Goal: Information Seeking & Learning: Learn about a topic

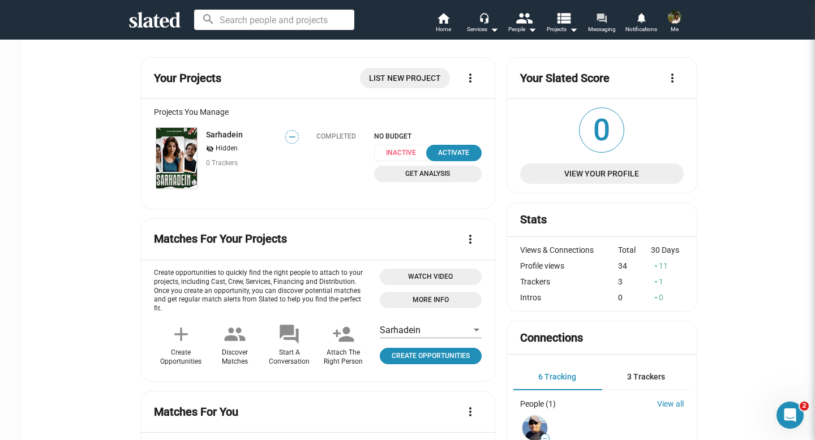
click at [607, 15] on mat-icon "forum" at bounding box center [601, 17] width 11 height 11
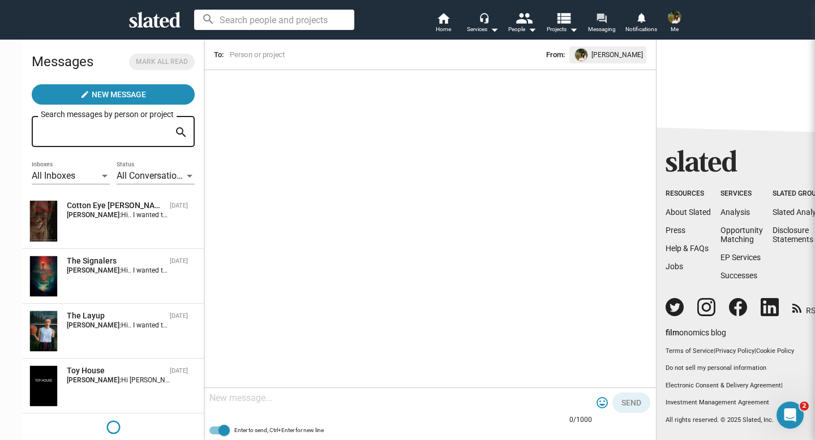
scroll to position [941, 0]
click at [95, 282] on div "The Signalers [DATE] [PERSON_NAME]:" at bounding box center [113, 275] width 168 height 41
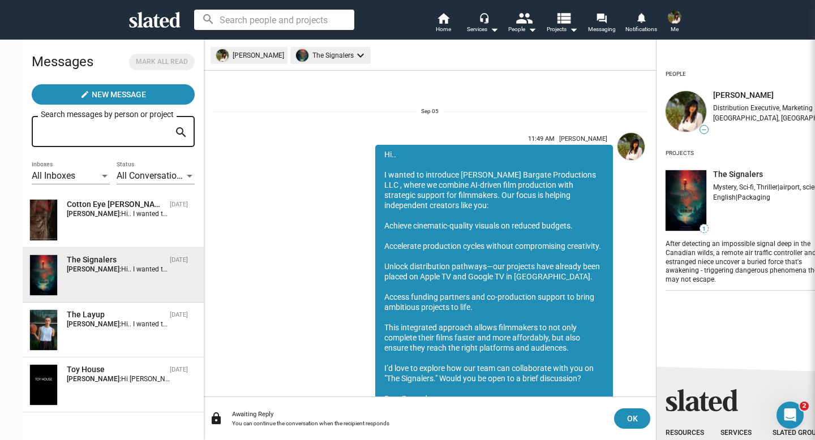
scroll to position [133, 0]
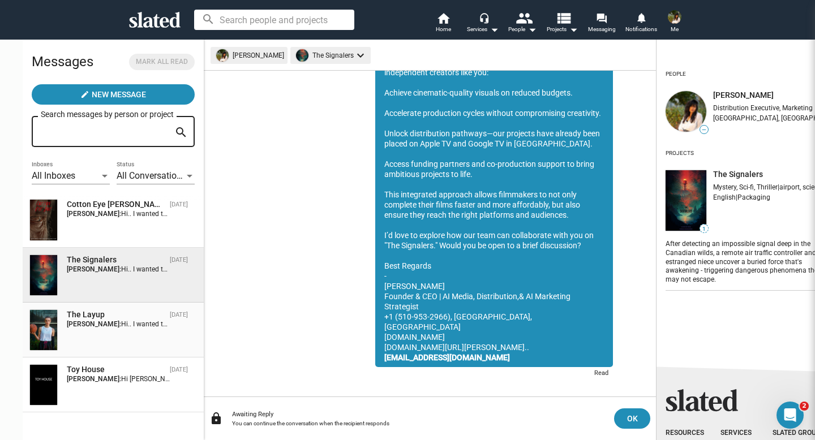
click at [90, 314] on div "The Layup" at bounding box center [116, 315] width 99 height 11
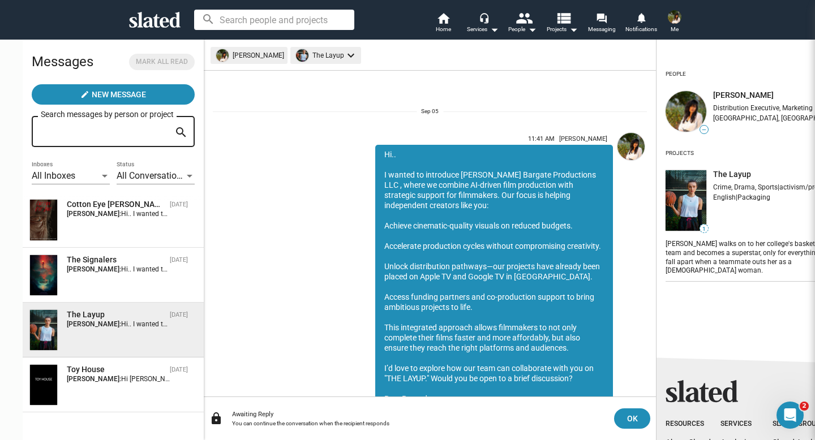
scroll to position [133, 0]
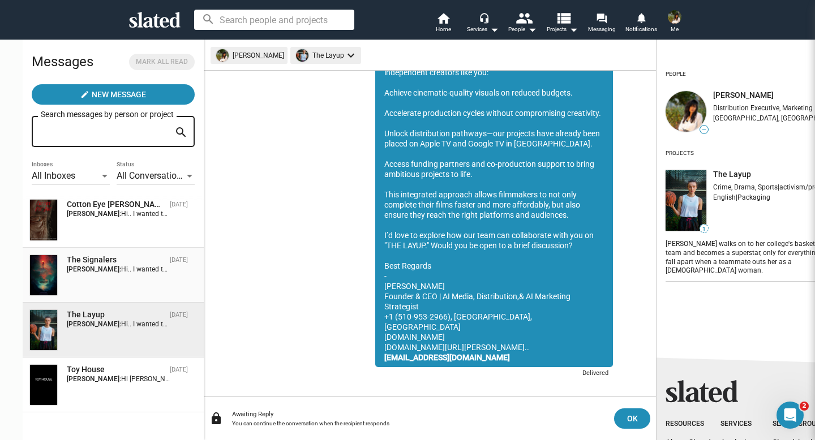
click at [104, 263] on div "The Signalers" at bounding box center [116, 260] width 99 height 11
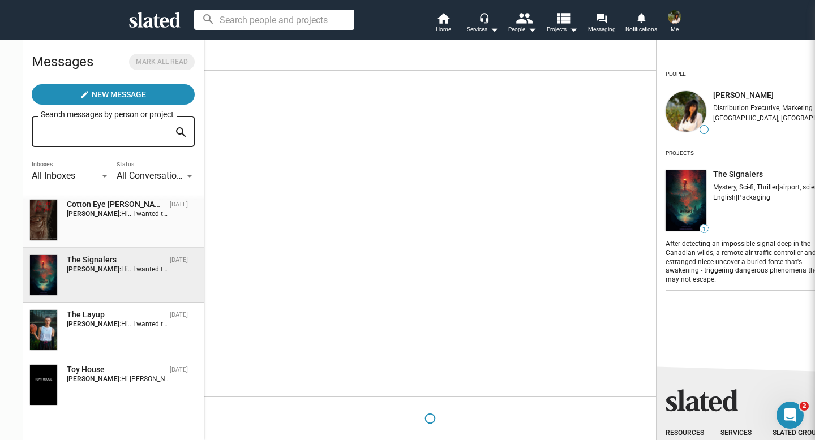
click at [112, 233] on div "Cotton Eye Joe Sep 05 Esha Bargate:" at bounding box center [113, 219] width 168 height 41
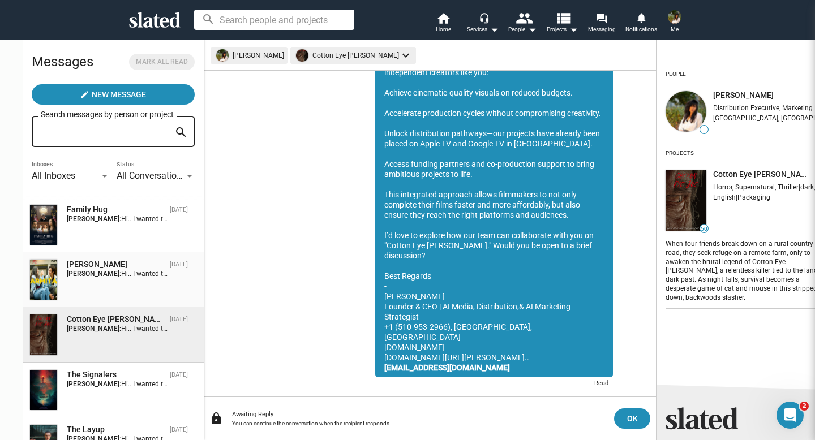
scroll to position [823, 0]
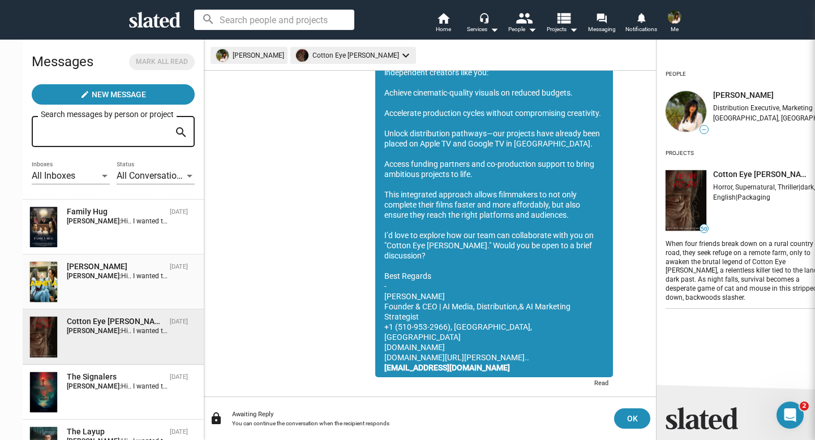
click at [104, 271] on div "Armita" at bounding box center [116, 267] width 99 height 11
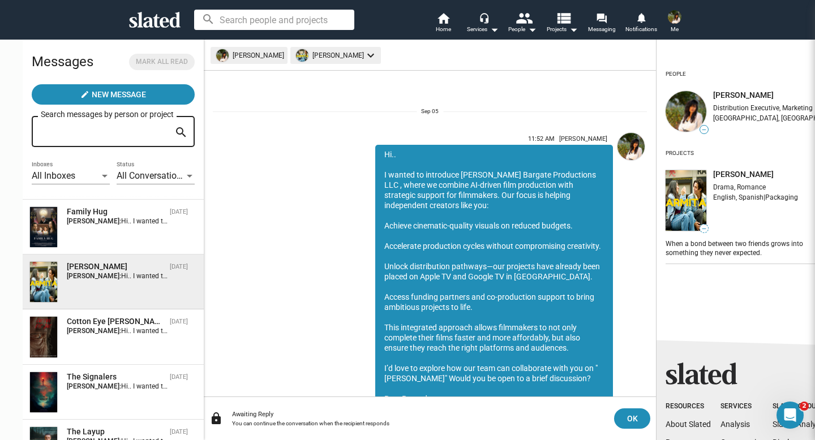
scroll to position [133, 0]
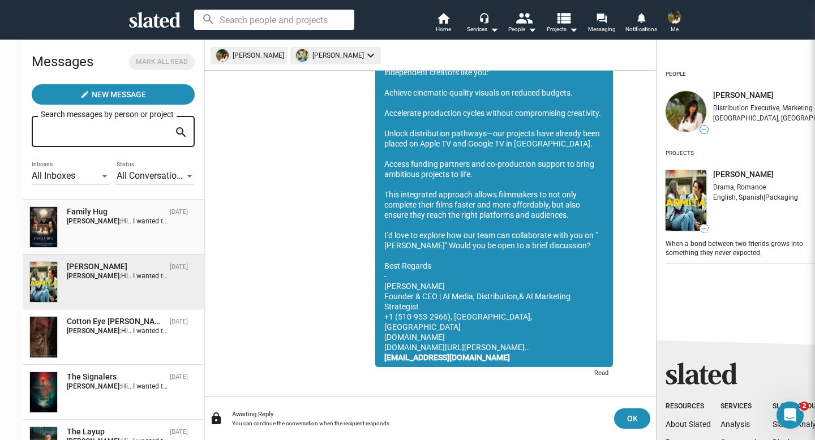
click at [113, 241] on div "Family Hug Sep 05 Esha Bargate:" at bounding box center [113, 227] width 168 height 41
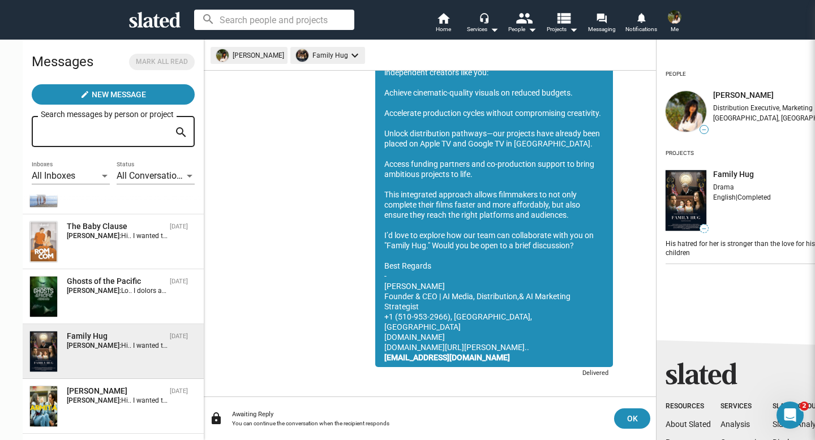
scroll to position [691, 0]
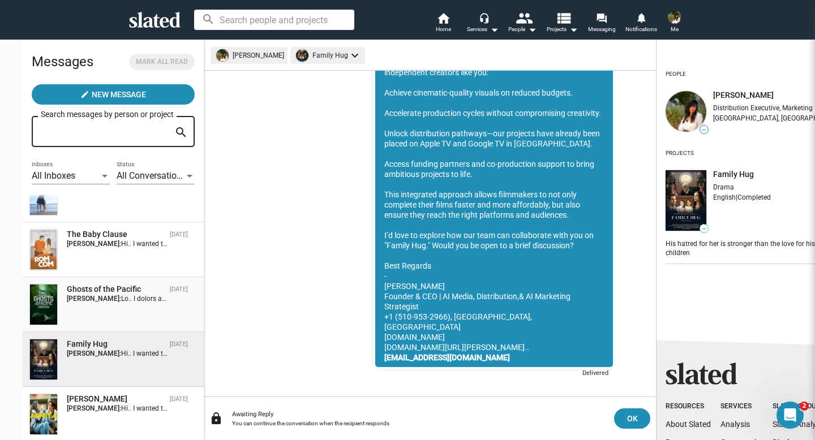
click at [78, 309] on div "Ghosts of the Pacific Sep 05 Esha Bargate:" at bounding box center [113, 304] width 168 height 41
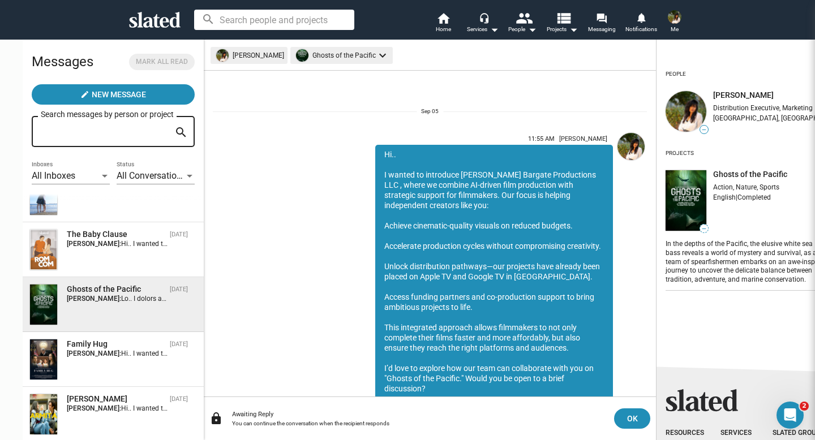
scroll to position [143, 0]
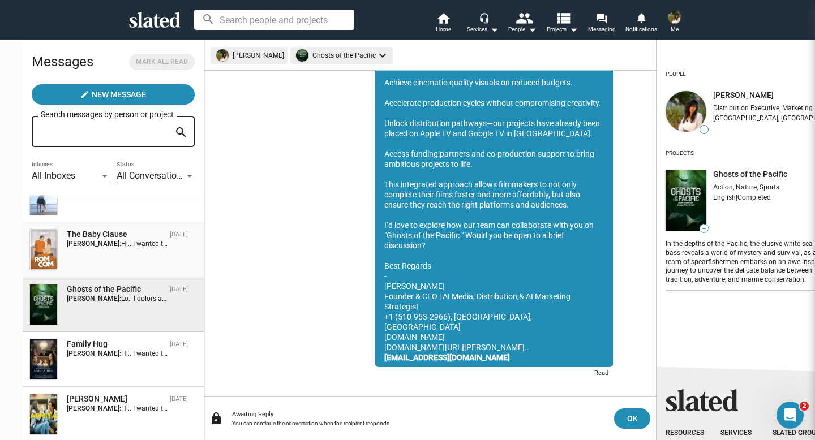
click at [95, 264] on div "The Baby Clause Sep 05 Esha Bargate:" at bounding box center [113, 249] width 168 height 41
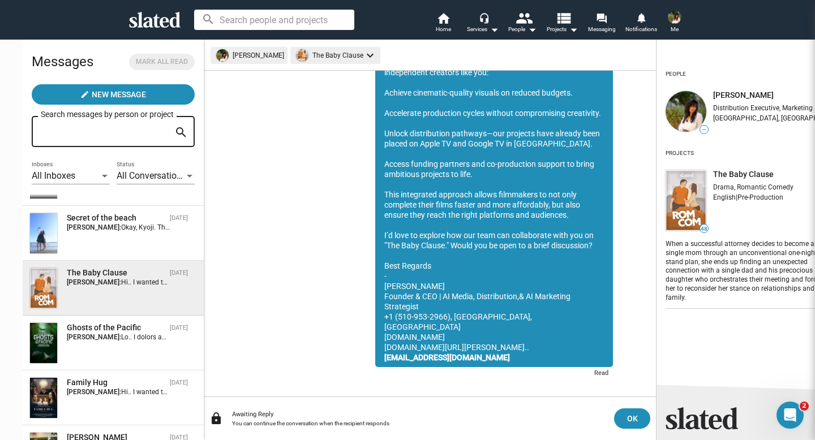
scroll to position [586, 0]
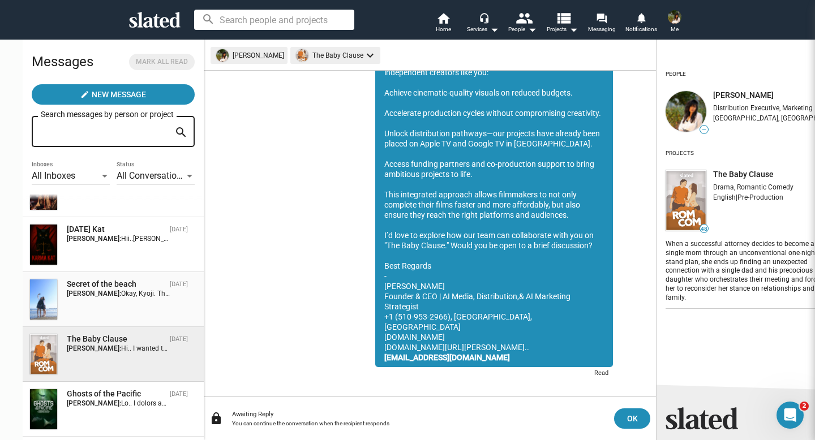
click at [93, 289] on div "Secret of the beach" at bounding box center [116, 284] width 99 height 11
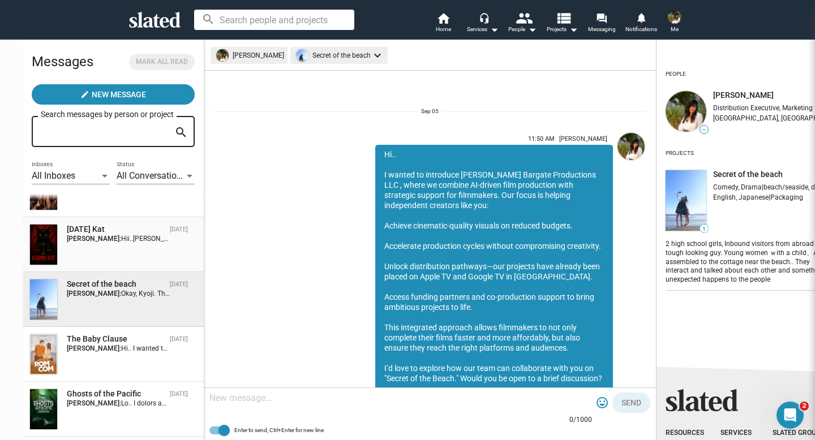
click at [102, 254] on div "Karma Kat Sep 08 Esha Bargate: Hii..Kat, Please let me know how are you? I foll…" at bounding box center [113, 244] width 168 height 41
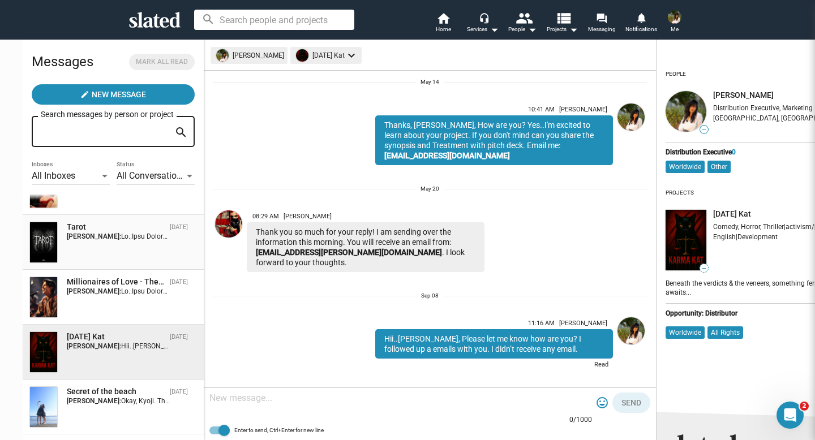
scroll to position [467, 0]
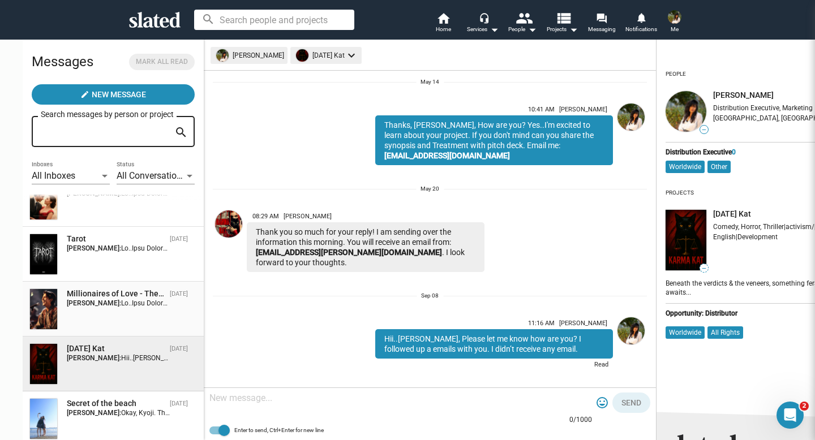
click at [86, 292] on div "Millionaires of Love - The Raga of the Dunes" at bounding box center [116, 294] width 99 height 11
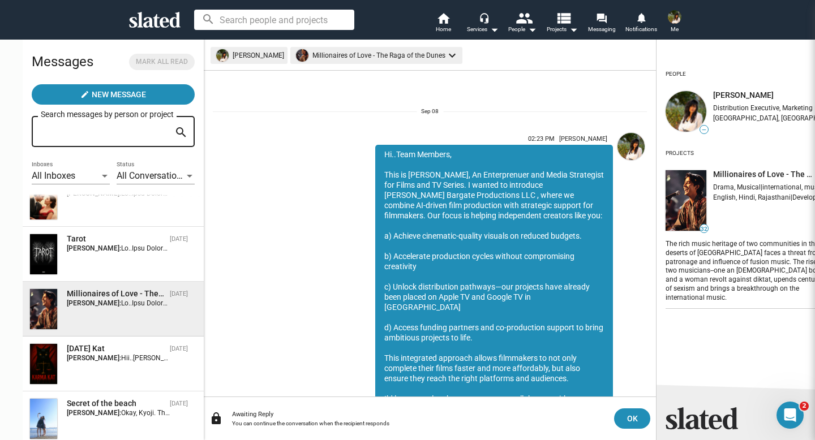
scroll to position [174, 0]
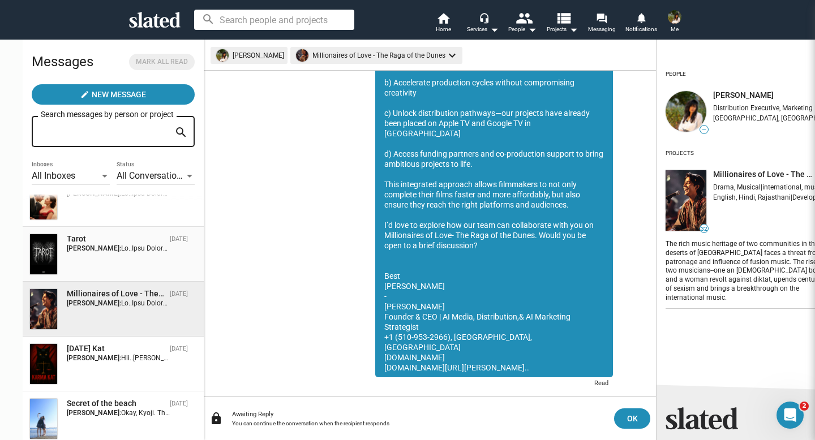
click at [97, 264] on div "Tarot Sep 08 Esha Bargate:" at bounding box center [113, 254] width 168 height 41
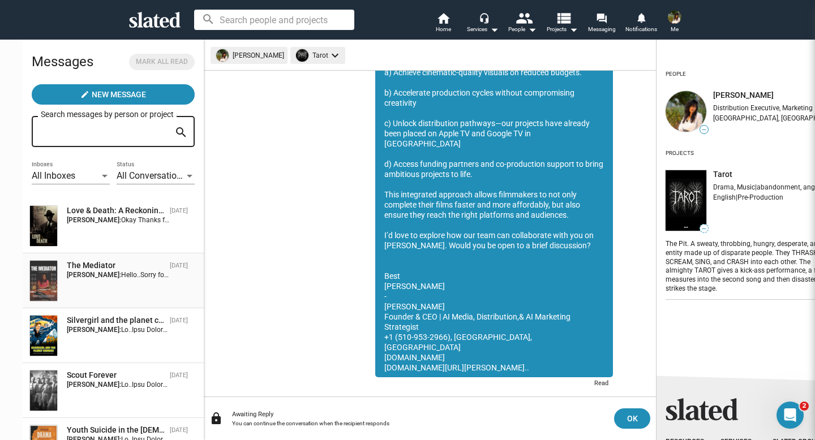
click at [121, 279] on span "Hello..Sorry for typo mistake at email. I sent you a meeting invitation. Thanks…" at bounding box center [312, 275] width 383 height 8
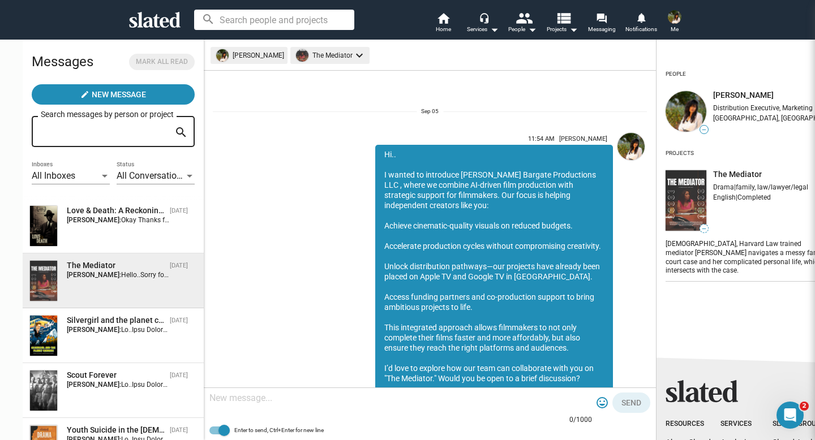
scroll to position [755, 0]
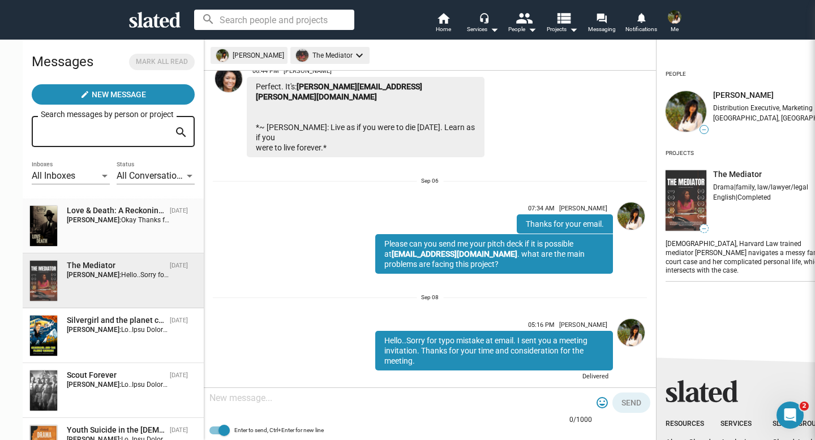
click at [106, 229] on div "Love & Death: A Reckoning In Harlem Sep 08 Esha Bargate: Okay Thanks for your m…" at bounding box center [113, 226] width 168 height 41
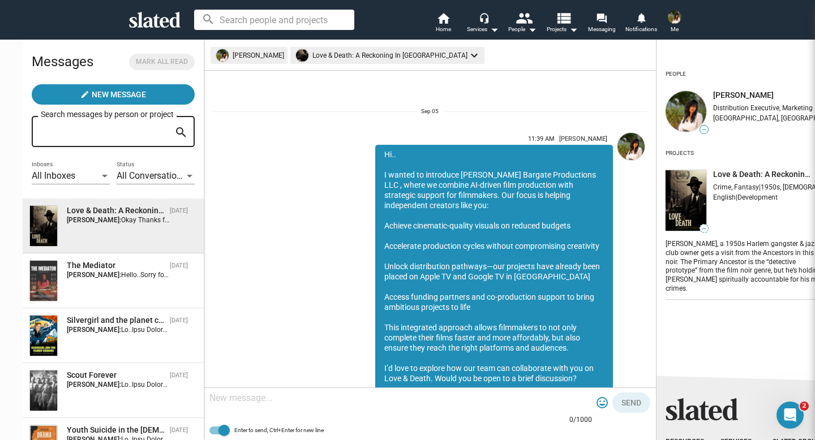
scroll to position [569, 0]
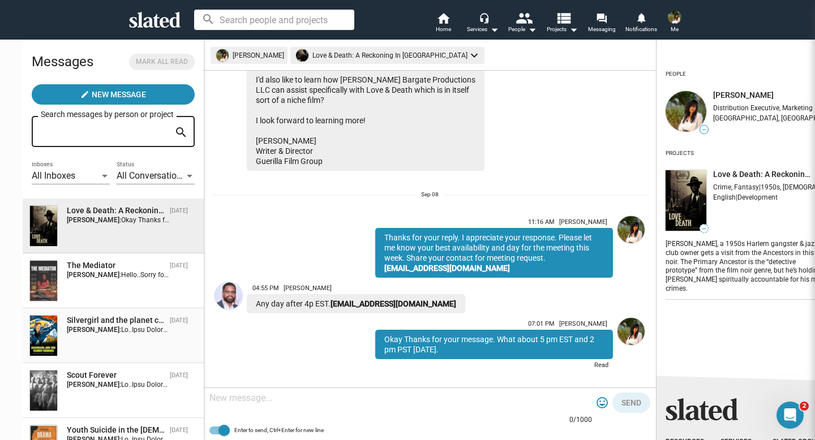
click at [81, 326] on div "Silvergirl and the planet chokers" at bounding box center [116, 320] width 99 height 11
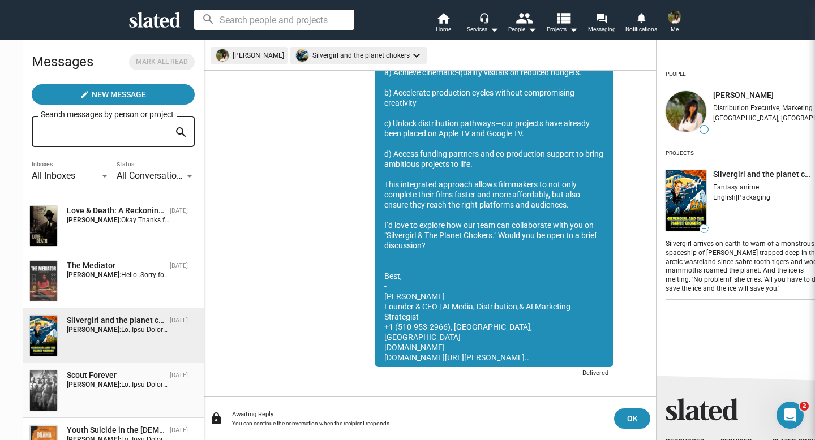
click at [67, 386] on strong "[PERSON_NAME]:" at bounding box center [94, 385] width 54 height 8
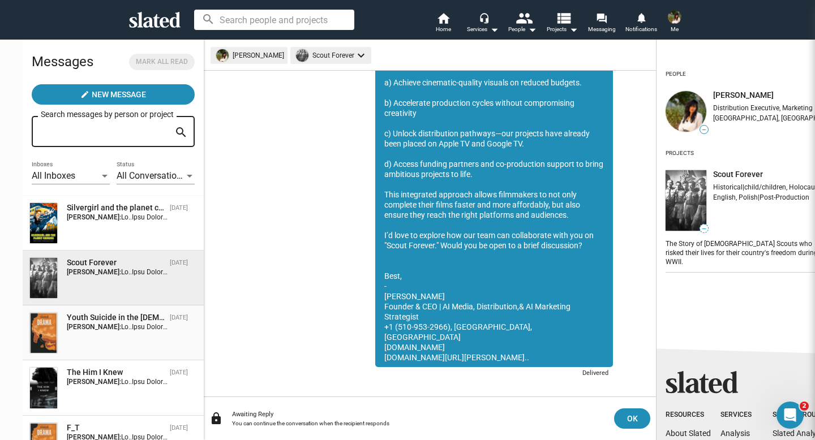
click at [76, 336] on div "Youth Suicide in the Asian Community Sep 08 Esha Bargate:" at bounding box center [113, 333] width 168 height 41
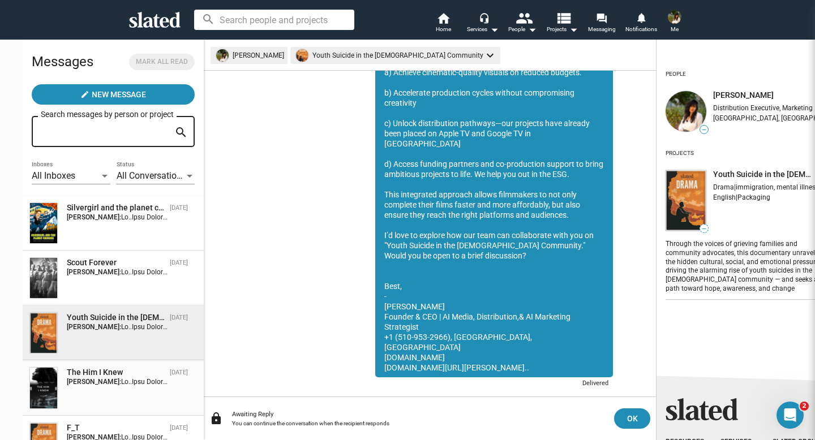
click at [95, 365] on span "The Him I Knew Sep 08 Esha Bargate:" at bounding box center [113, 388] width 181 height 55
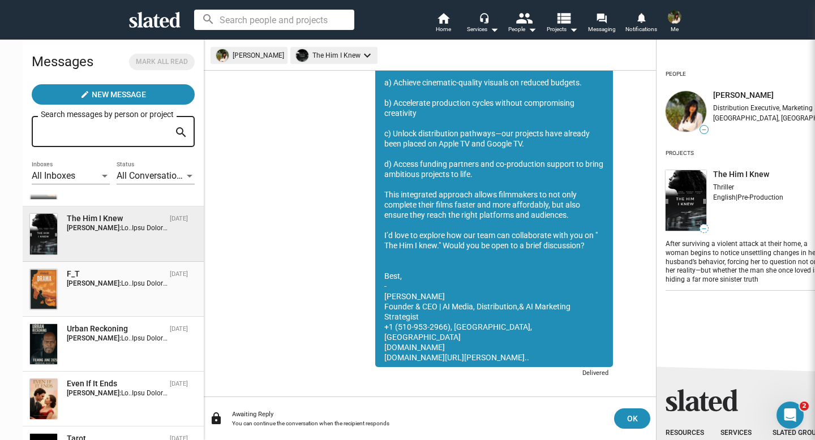
click at [113, 305] on div "F_T Sep 08 Esha Bargate:" at bounding box center [113, 289] width 168 height 41
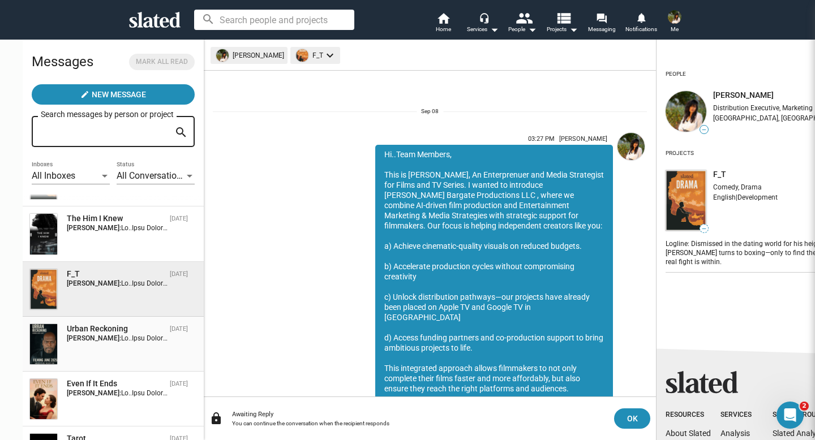
click at [105, 334] on div "Urban Reckoning" at bounding box center [116, 329] width 99 height 11
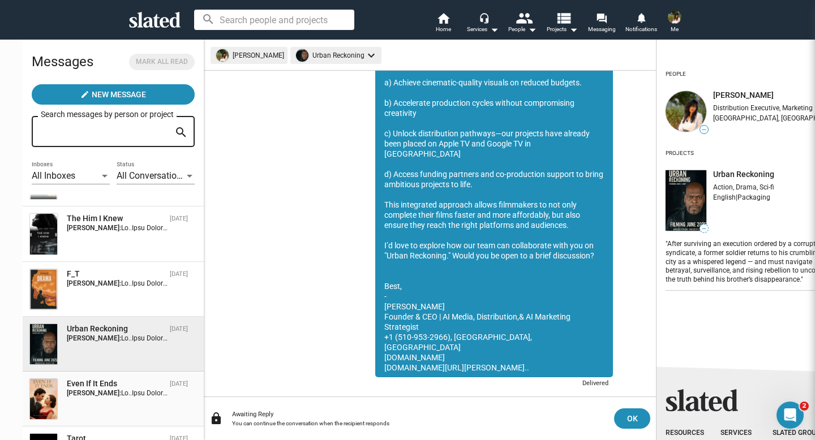
click at [89, 382] on div "Even If It Ends" at bounding box center [116, 384] width 99 height 11
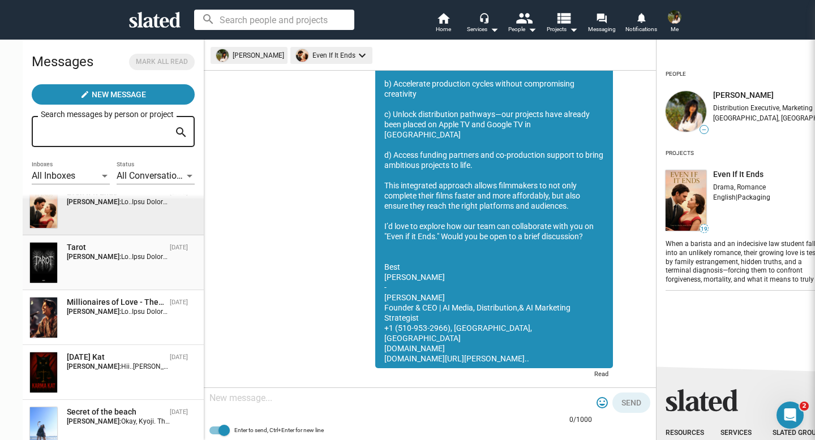
click at [116, 249] on div "Tarot" at bounding box center [116, 247] width 99 height 11
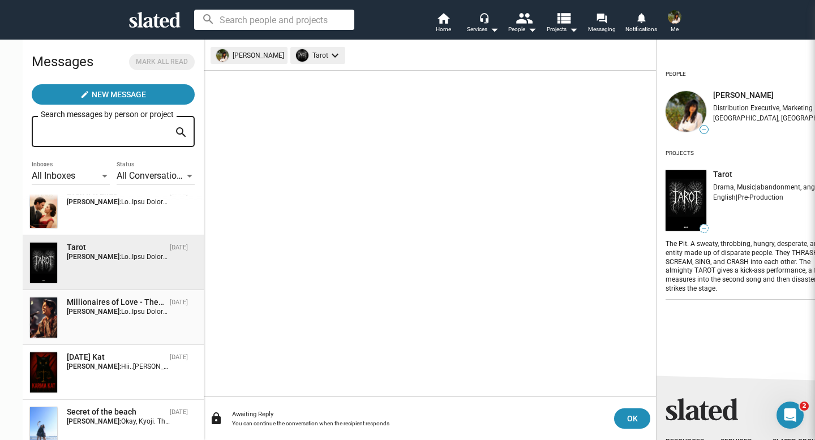
click at [108, 293] on span "Millionaires of Love - The Raga of the Dunes Sep 08 Esha Bargate:" at bounding box center [113, 317] width 181 height 55
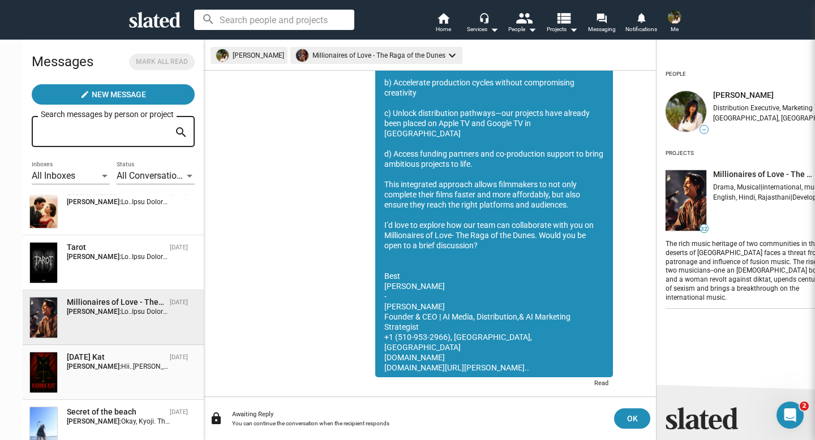
click at [87, 358] on div "Karma Kat" at bounding box center [116, 357] width 99 height 11
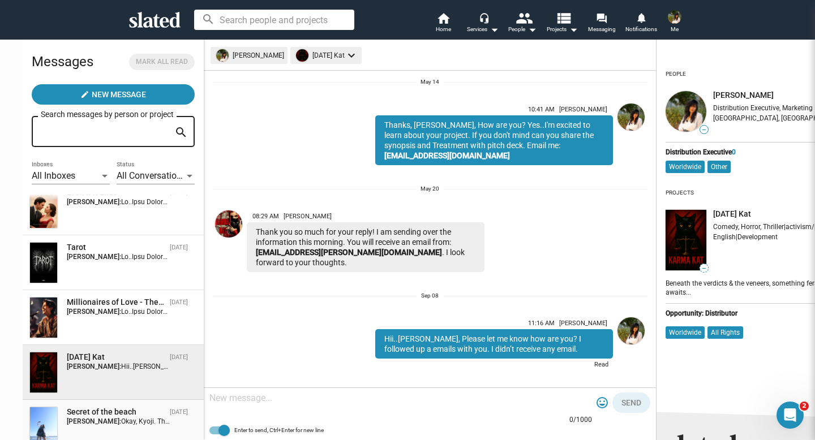
click at [74, 421] on strong "[PERSON_NAME]:" at bounding box center [94, 422] width 54 height 8
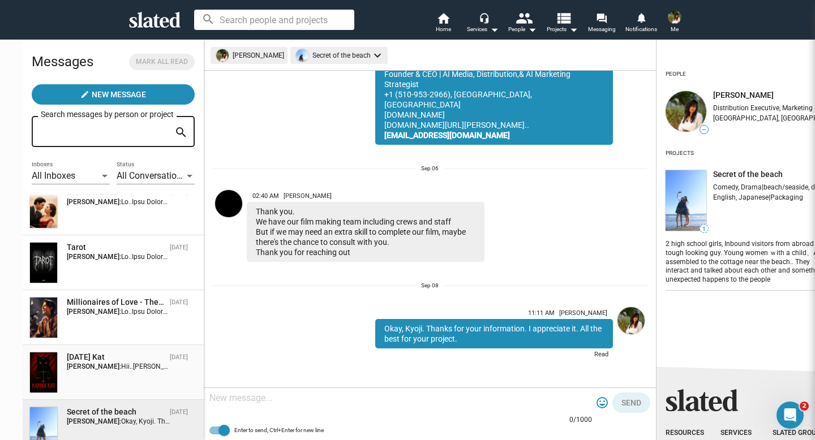
click at [95, 384] on div "Karma Kat Sep 08 Esha Bargate: Hii..Kat, Please let me know how are you? I foll…" at bounding box center [113, 372] width 168 height 41
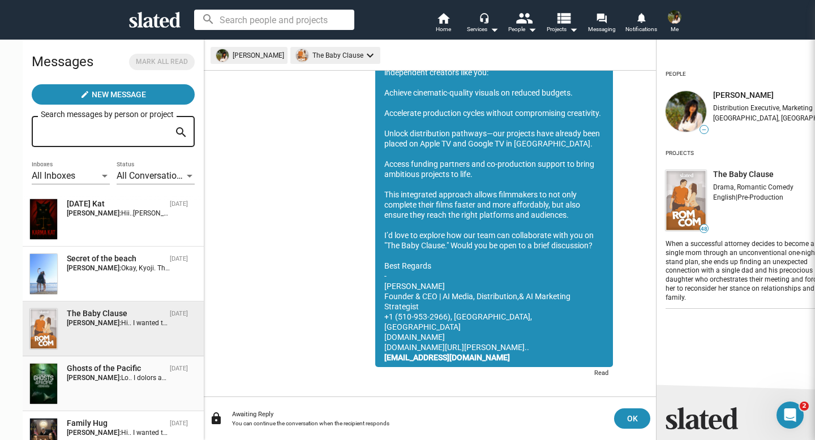
click at [102, 367] on div "Ghosts of the Pacific" at bounding box center [116, 368] width 99 height 11
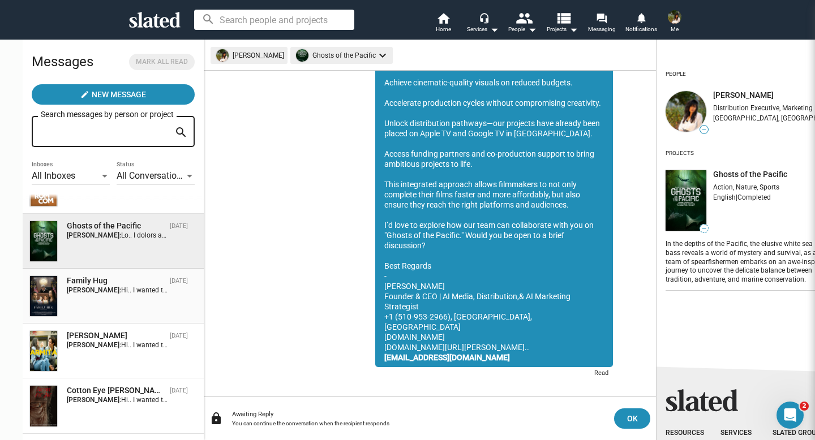
click at [117, 300] on div "Family Hug Sep 05 Esha Bargate:" at bounding box center [113, 296] width 168 height 41
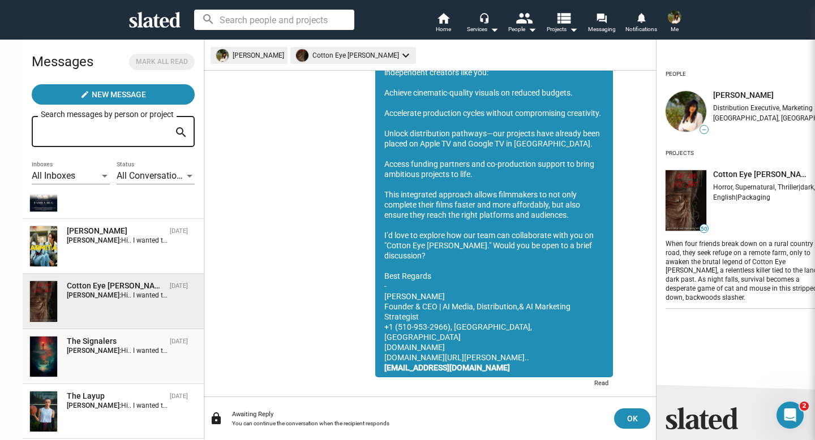
click at [102, 341] on div "The Signalers" at bounding box center [116, 341] width 99 height 11
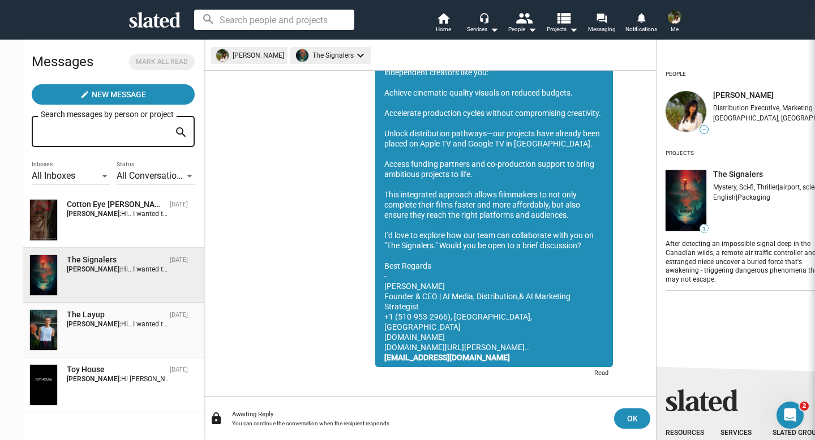
click at [104, 335] on div "The Layup Sep 05 Esha Bargate:" at bounding box center [113, 330] width 168 height 41
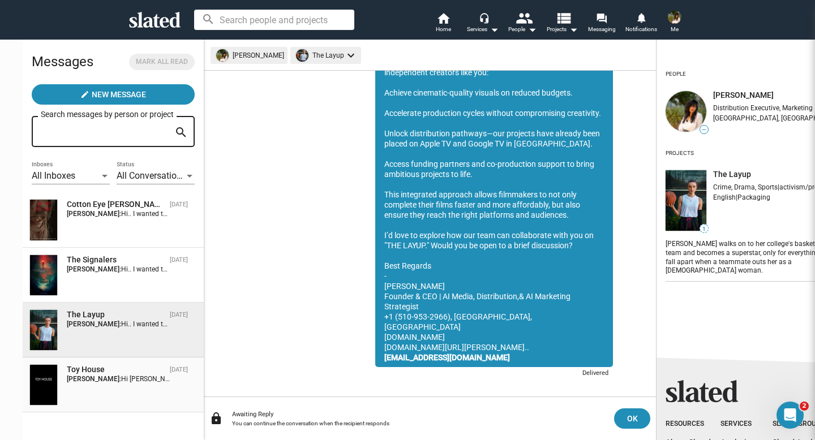
click at [121, 378] on span "Hi Esha. I hope you have an opportunity to speak with William. I'm certain he'd…" at bounding box center [417, 379] width 592 height 8
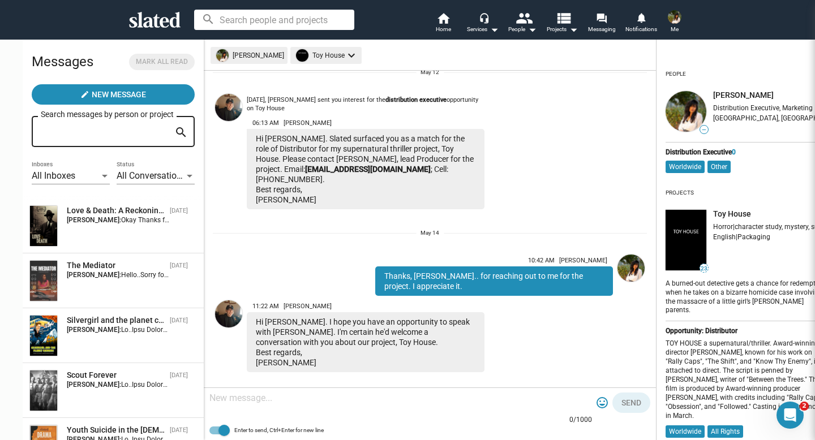
click at [65, 176] on div "All Inboxes" at bounding box center [66, 176] width 68 height 12
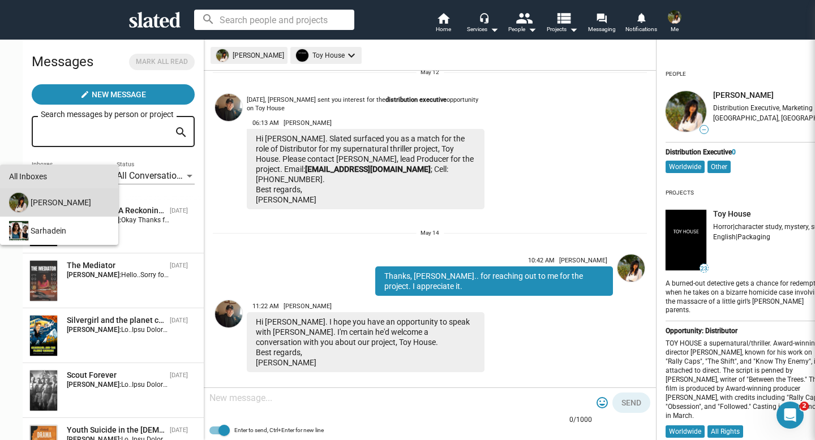
click at [69, 200] on div "[PERSON_NAME]" at bounding box center [58, 203] width 102 height 28
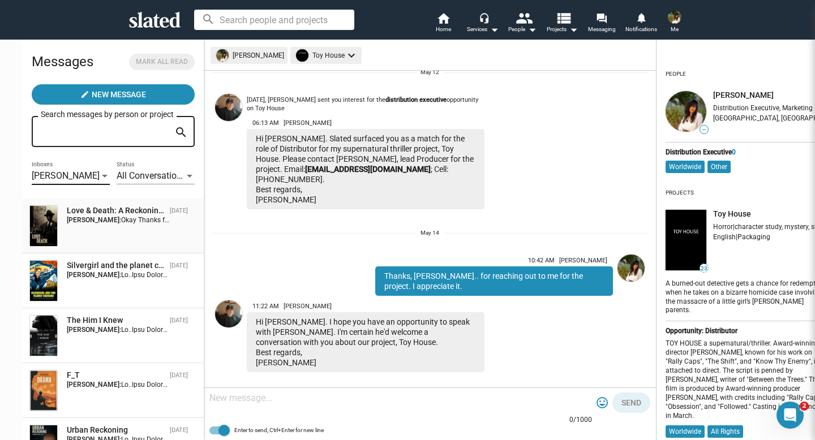
click at [108, 212] on div "Love & Death: A Reckoning In [GEOGRAPHIC_DATA]" at bounding box center [116, 211] width 99 height 11
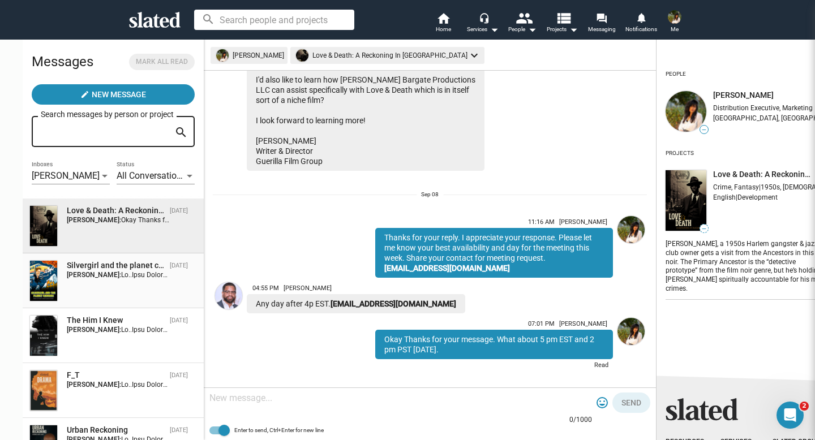
click at [88, 264] on div "Silvergirl and the planet chokers" at bounding box center [116, 265] width 99 height 11
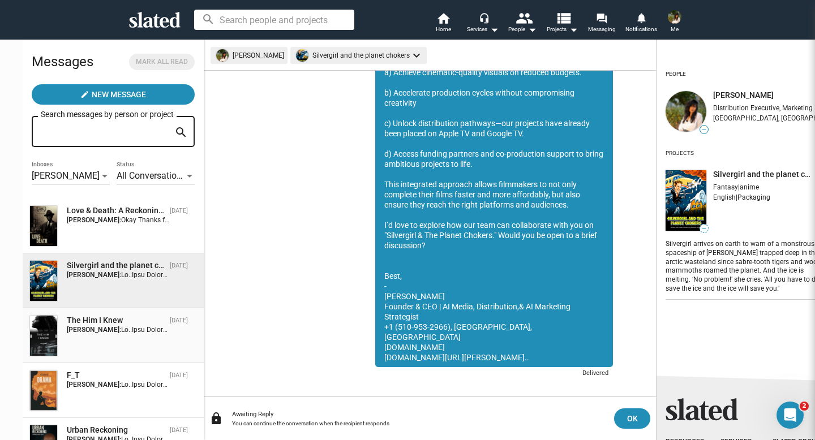
click at [80, 316] on div "The Him I Knew" at bounding box center [116, 320] width 99 height 11
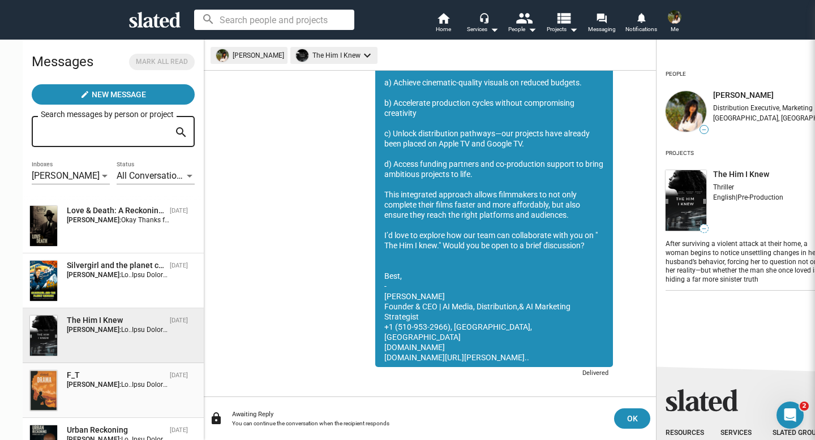
click at [79, 369] on span "F_T Sep 08 Esha Bargate:" at bounding box center [113, 390] width 181 height 55
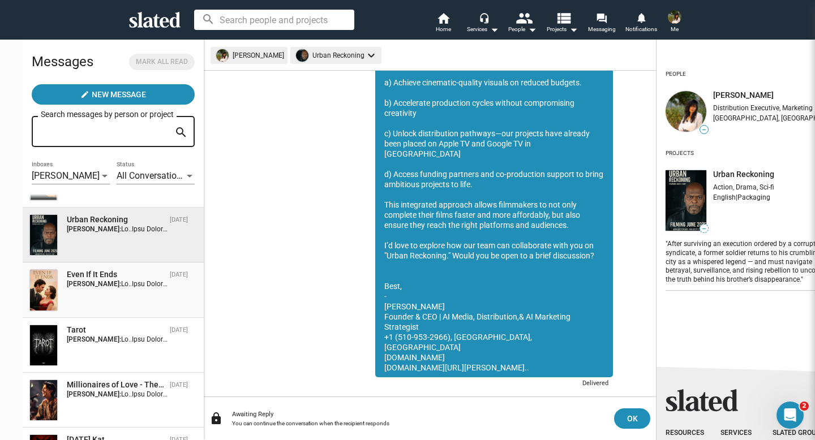
click at [105, 277] on div "Even If It Ends" at bounding box center [116, 275] width 99 height 11
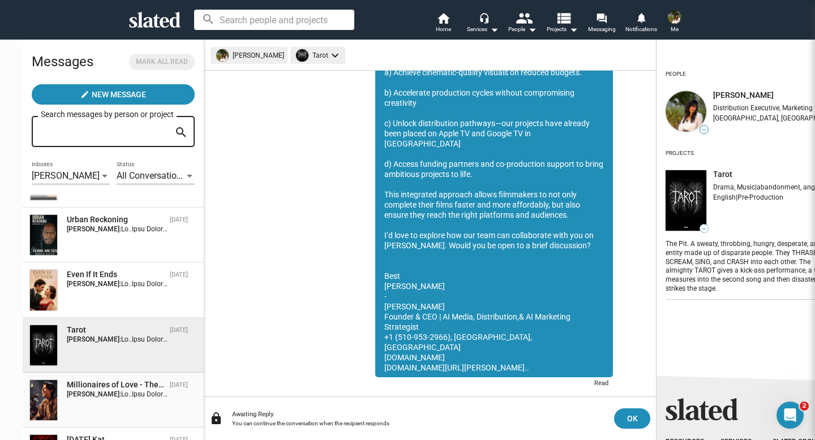
click at [83, 392] on strong "[PERSON_NAME]:" at bounding box center [94, 395] width 54 height 8
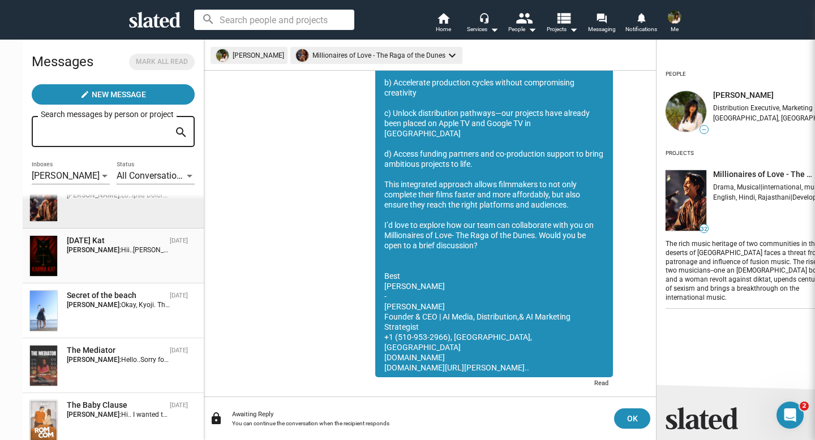
click at [121, 261] on div "Karma Kat Sep 08 Esha Bargate: Hii..Kat, Please let me know how are you? I foll…" at bounding box center [113, 256] width 168 height 41
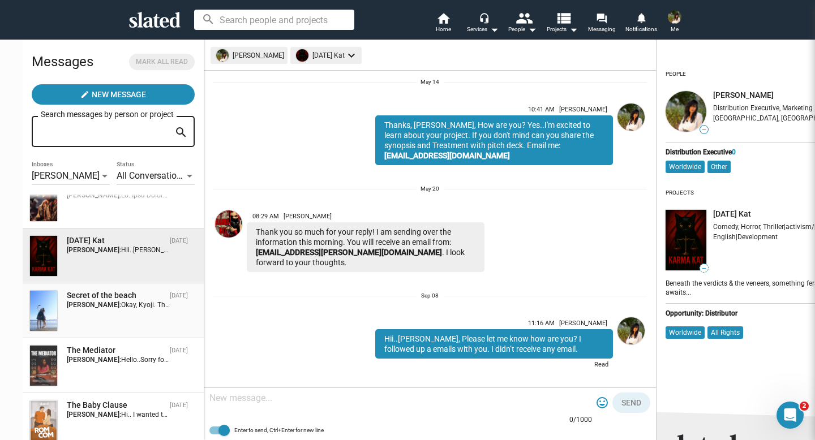
click at [133, 322] on div "Secret of the beach Sep 08 Esha Bargate: Okay, Kyoji. Thanks for your informati…" at bounding box center [113, 310] width 168 height 41
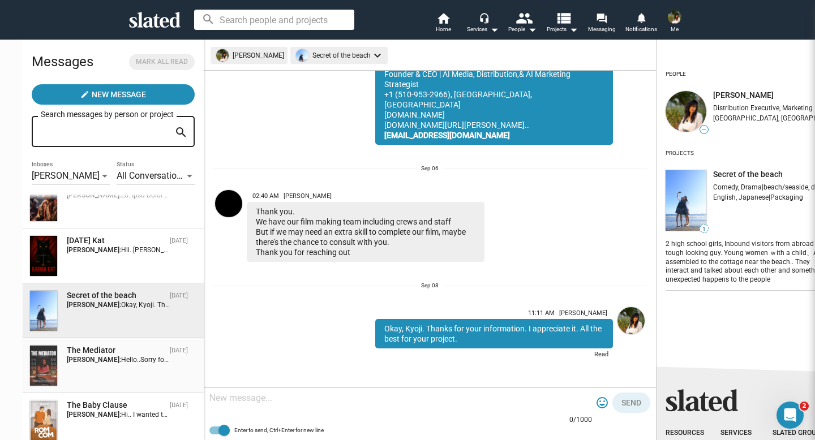
click at [121, 358] on span "Hello..Sorry for typo mistake at email. I sent you a meeting invitation. Thanks…" at bounding box center [312, 360] width 383 height 8
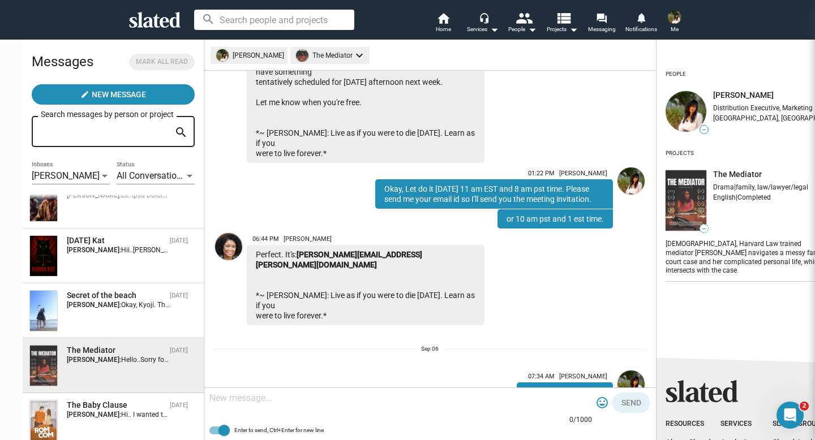
click at [310, 57] on mat-chip "The Mediator keyboard_arrow_down" at bounding box center [329, 55] width 79 height 17
click at [239, 54] on div at bounding box center [407, 220] width 815 height 440
click at [215, 234] on img at bounding box center [228, 246] width 27 height 27
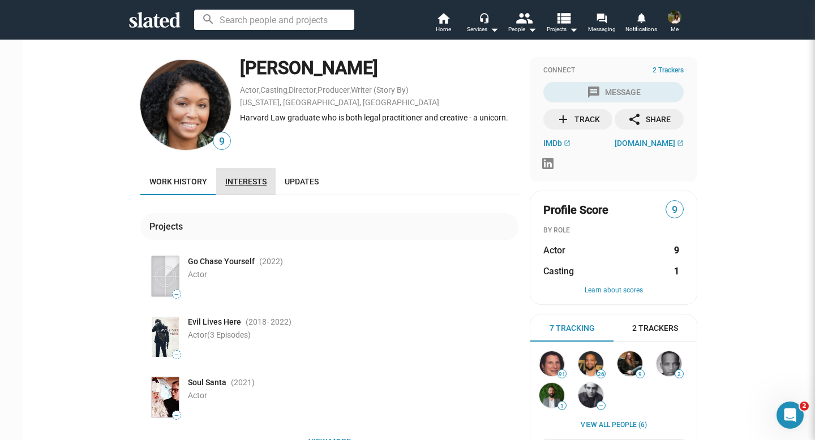
click at [223, 174] on link "Interests" at bounding box center [245, 181] width 59 height 27
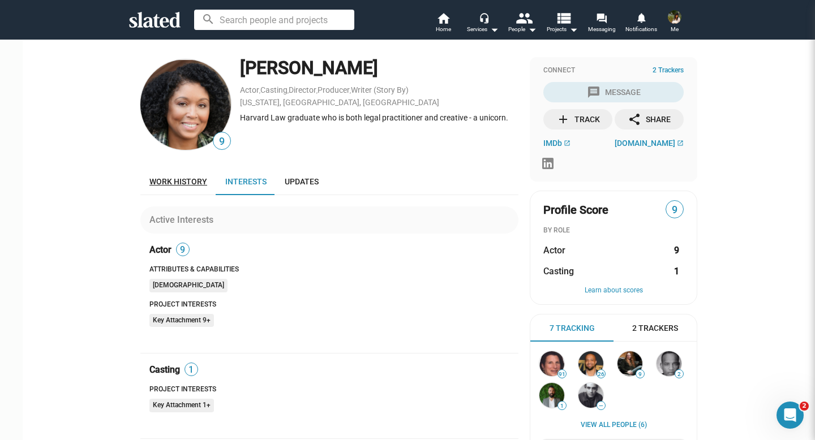
click at [182, 178] on span "Work history" at bounding box center [178, 181] width 58 height 9
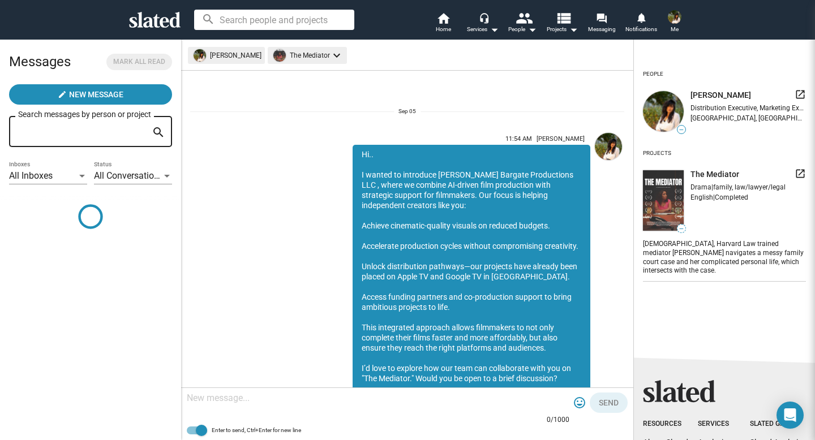
scroll to position [755, 0]
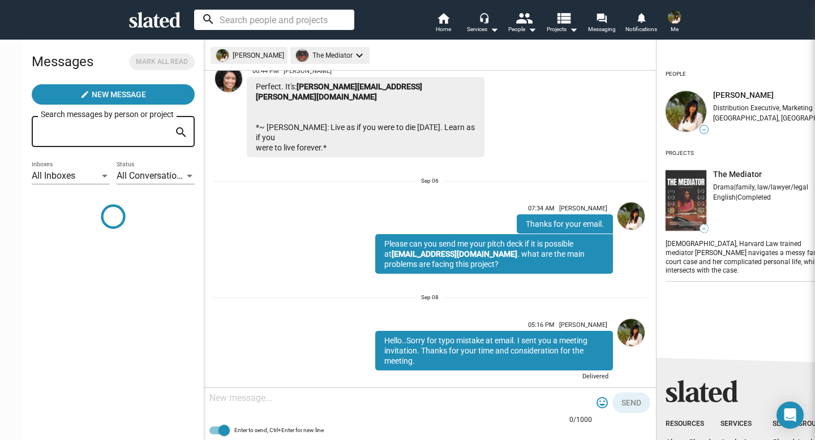
click at [227, 15] on input at bounding box center [274, 20] width 160 height 20
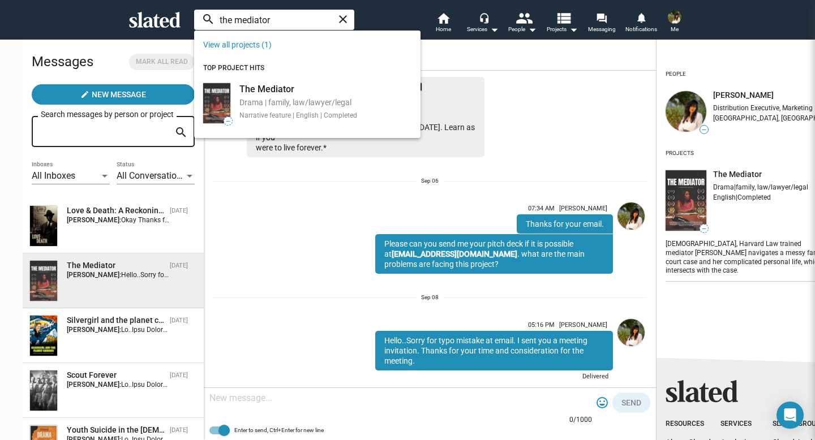
type input "the mediator"
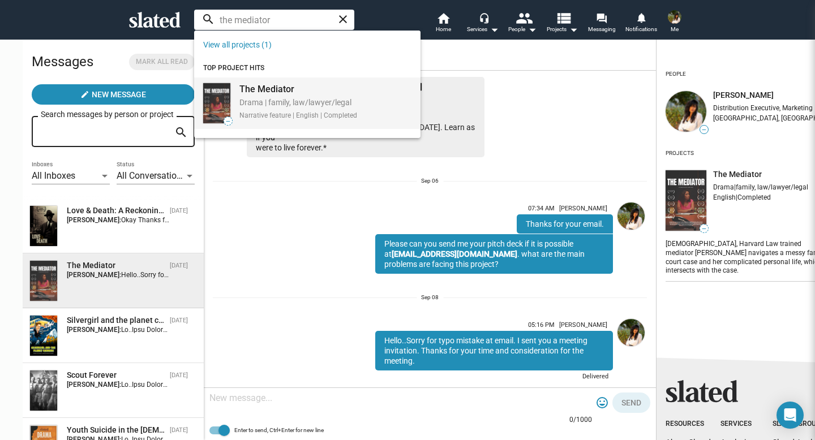
click at [264, 79] on mat-option "— The Mediator Drama | family, law/lawyer/legal Narrative feature | English | C…" at bounding box center [307, 104] width 226 height 52
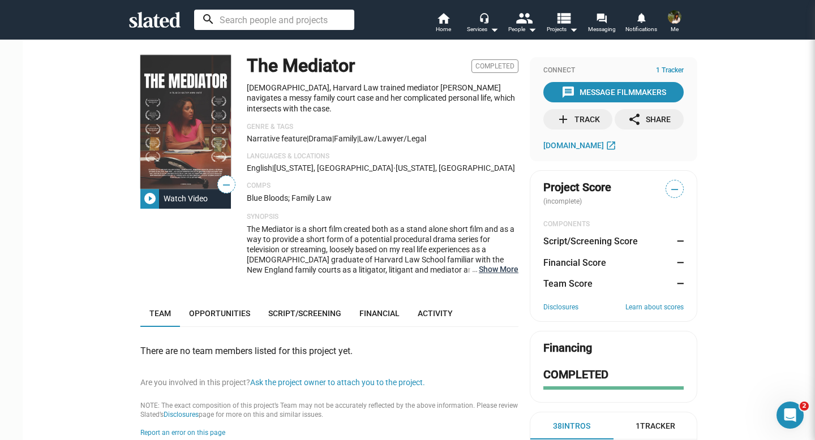
click at [484, 269] on button "… Show More" at bounding box center [499, 269] width 40 height 10
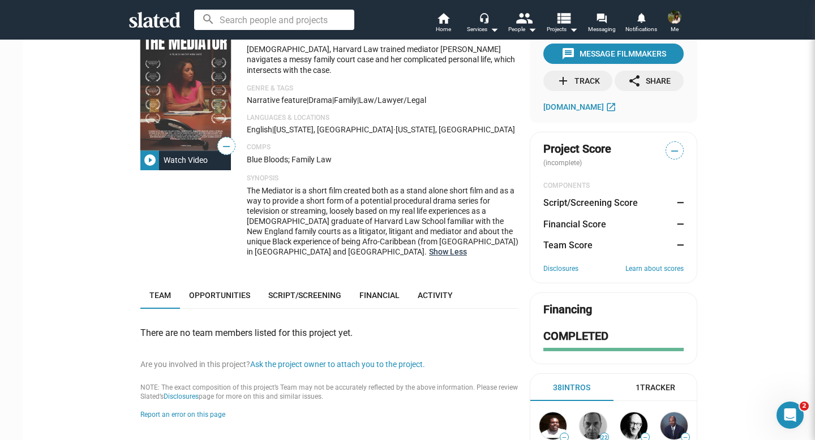
scroll to position [53, 0]
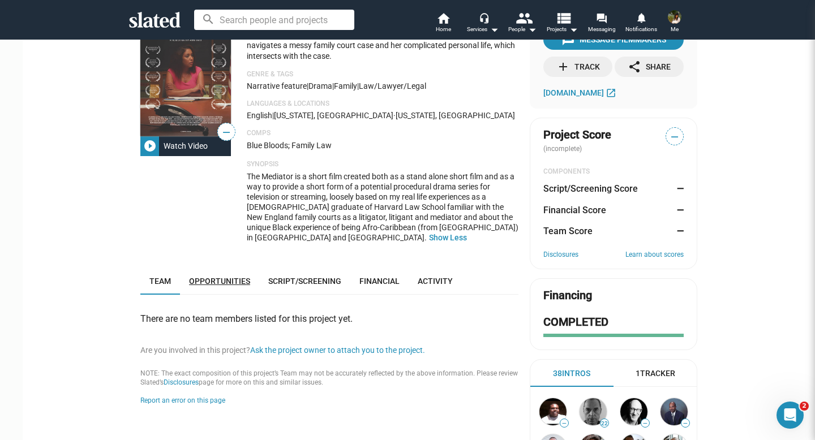
click at [215, 281] on span "Opportunities" at bounding box center [219, 281] width 61 height 9
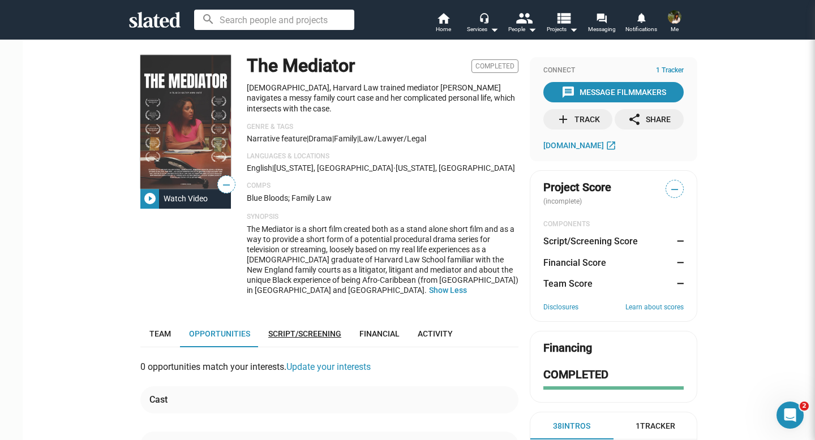
click at [276, 335] on span "Script/Screening" at bounding box center [304, 334] width 73 height 9
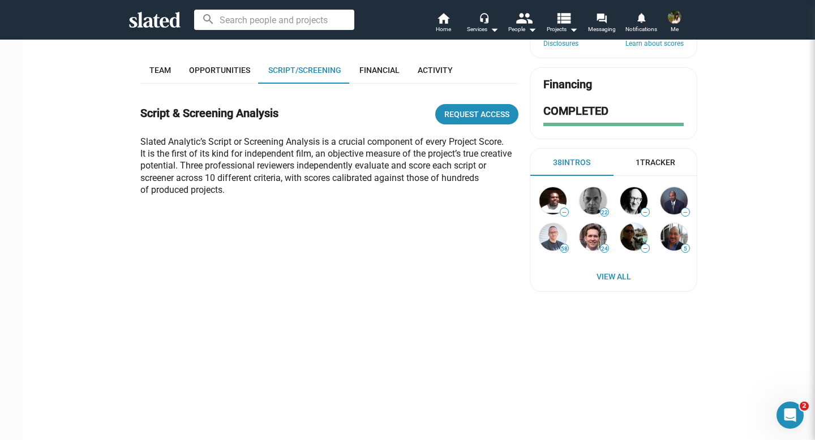
scroll to position [282, 0]
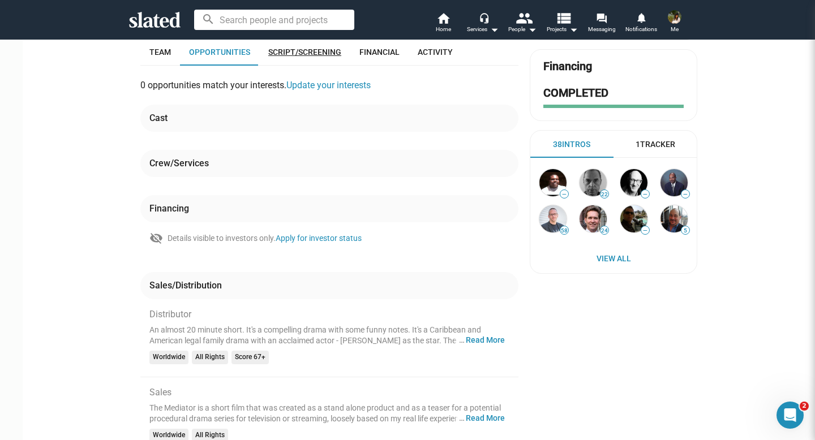
click at [284, 52] on span "Script/Screening" at bounding box center [304, 52] width 73 height 9
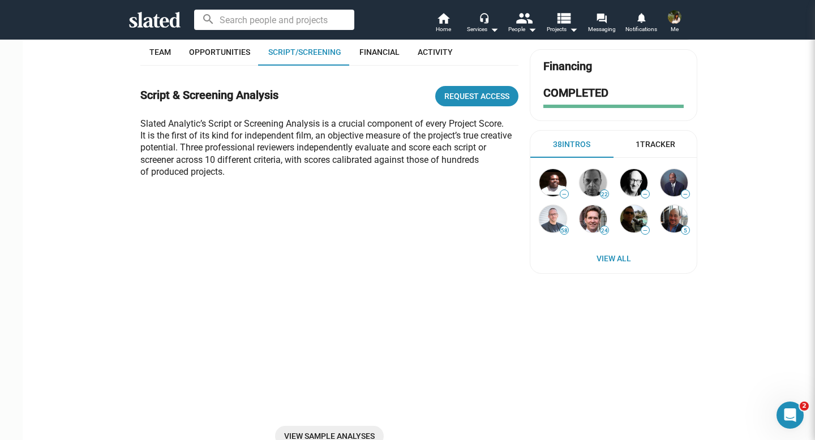
scroll to position [178, 0]
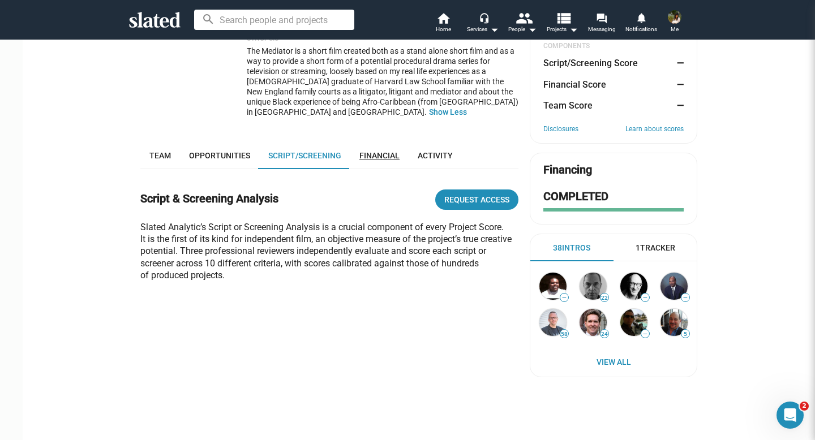
click at [363, 152] on span "Financial" at bounding box center [380, 155] width 40 height 9
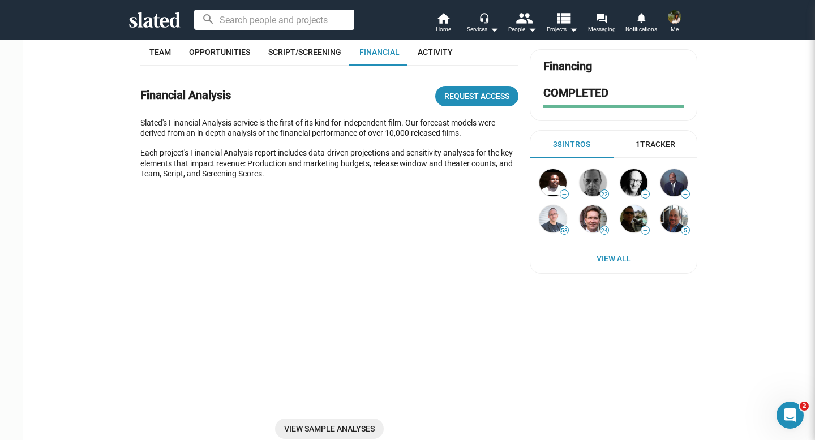
scroll to position [164, 0]
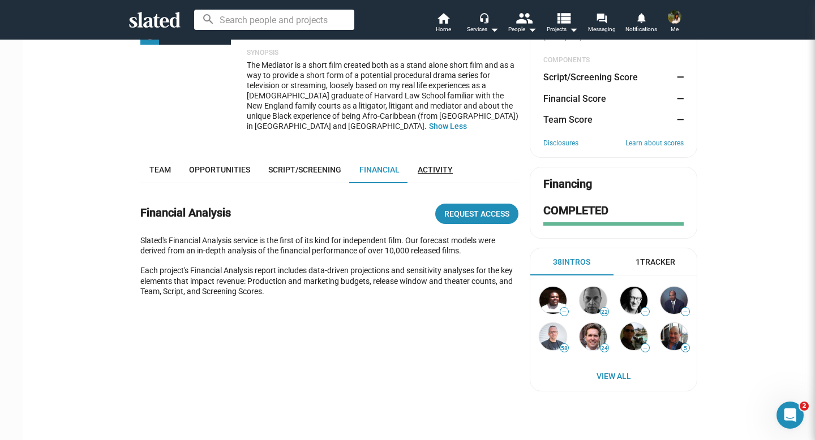
click at [418, 172] on span "Activity" at bounding box center [435, 169] width 35 height 9
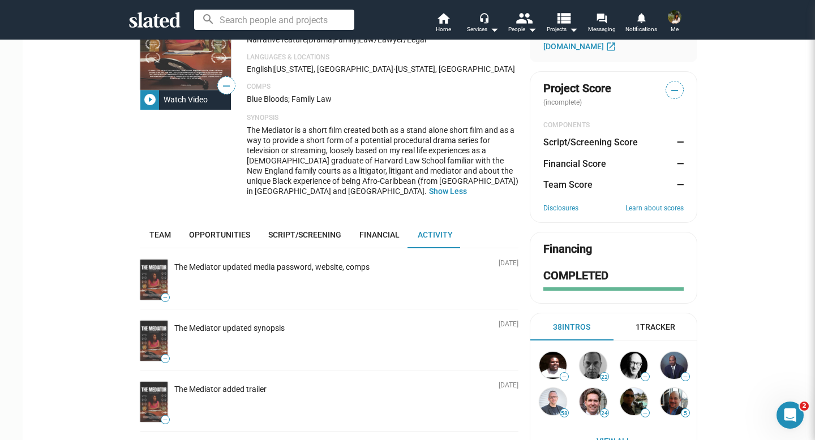
scroll to position [19, 0]
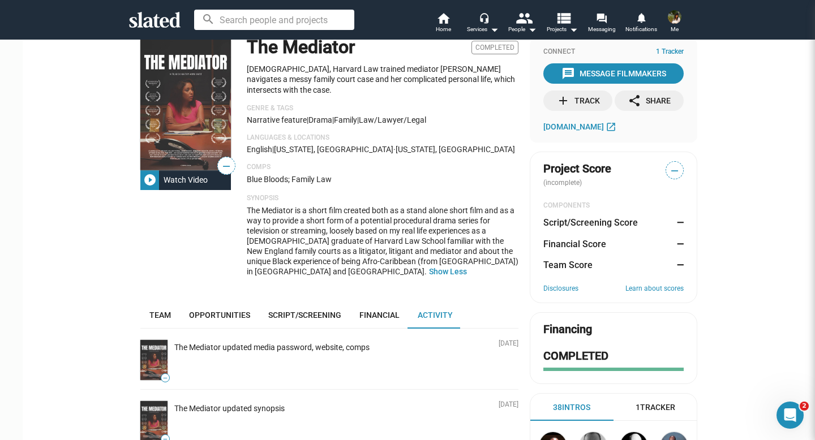
click at [666, 168] on span "—" at bounding box center [674, 171] width 17 height 15
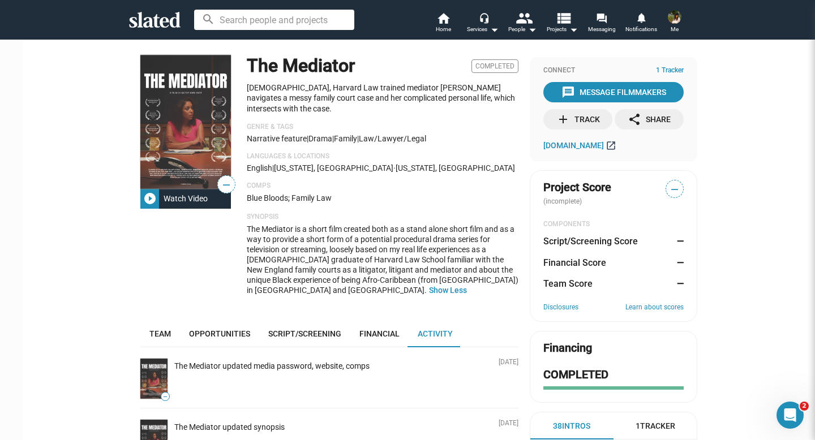
click at [606, 146] on mat-icon "open_in_new" at bounding box center [611, 145] width 11 height 11
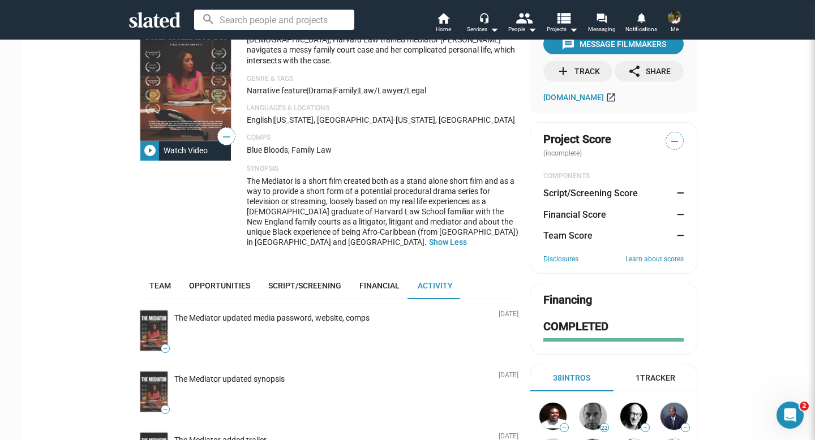
scroll to position [65, 0]
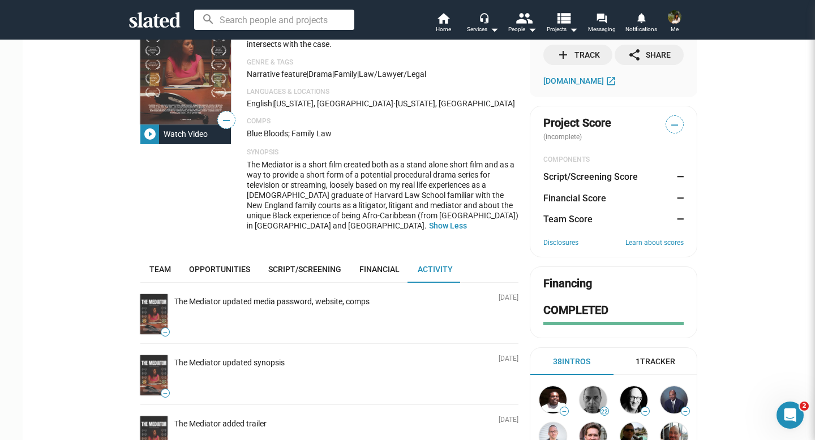
click at [574, 288] on div "Financing" at bounding box center [568, 283] width 49 height 15
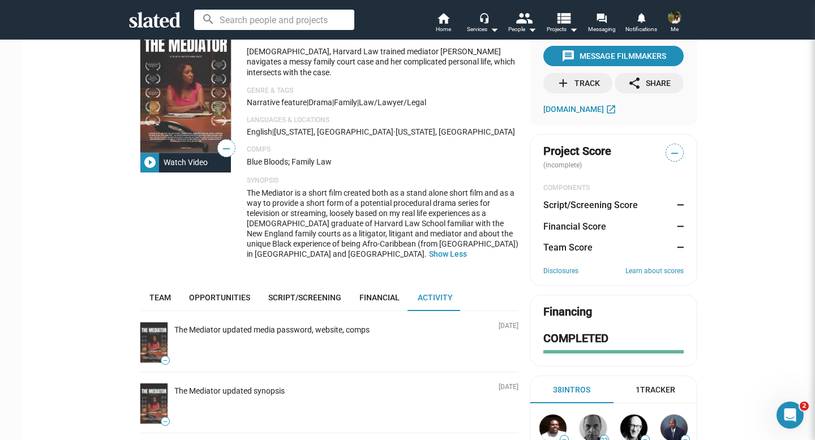
scroll to position [0, 0]
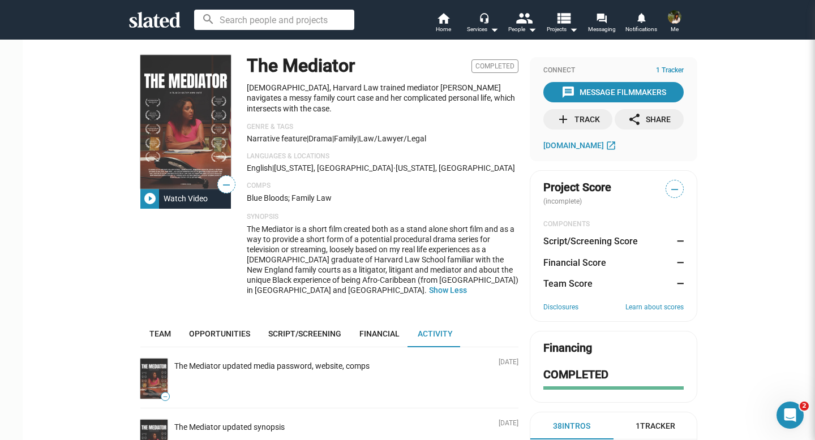
click at [218, 183] on span "—" at bounding box center [226, 185] width 17 height 15
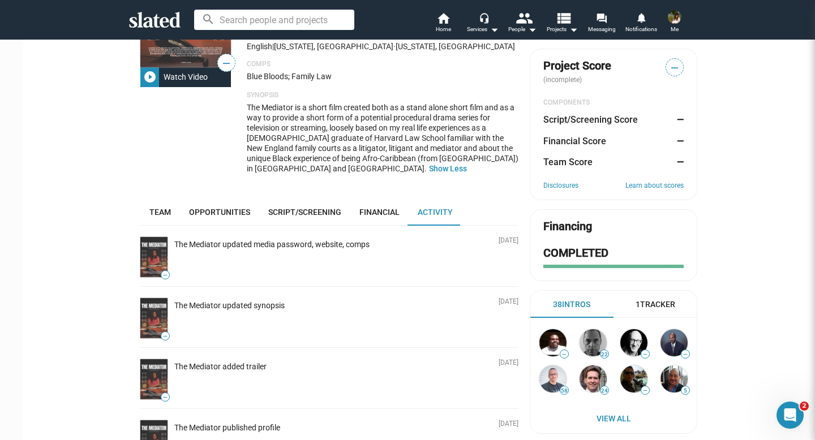
click at [544, 227] on div "Financing" at bounding box center [568, 226] width 49 height 15
click at [429, 172] on button "Show Less" at bounding box center [448, 169] width 38 height 10
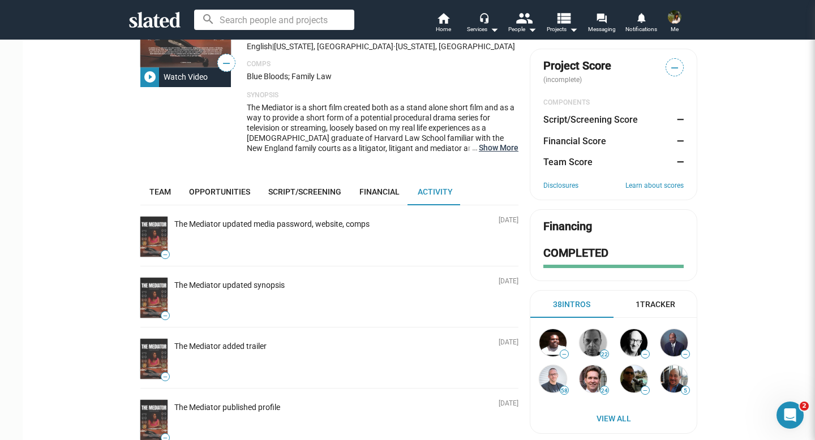
click at [492, 149] on button "… Show More" at bounding box center [499, 148] width 40 height 10
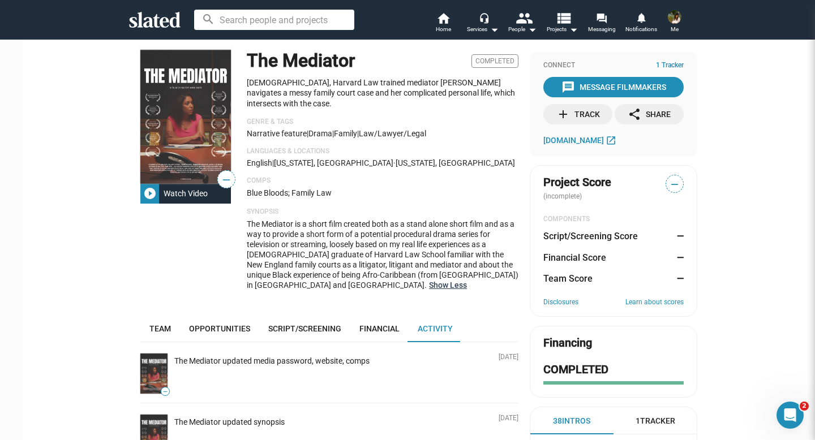
scroll to position [0, 0]
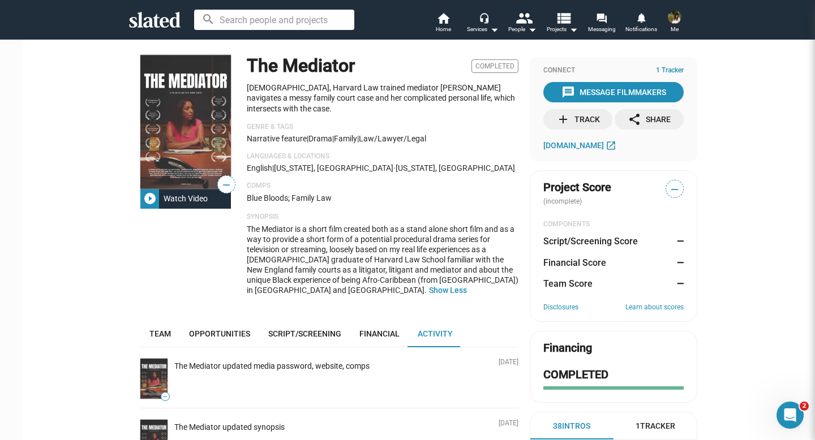
click at [284, 67] on h1 "The Mediator" at bounding box center [301, 66] width 108 height 24
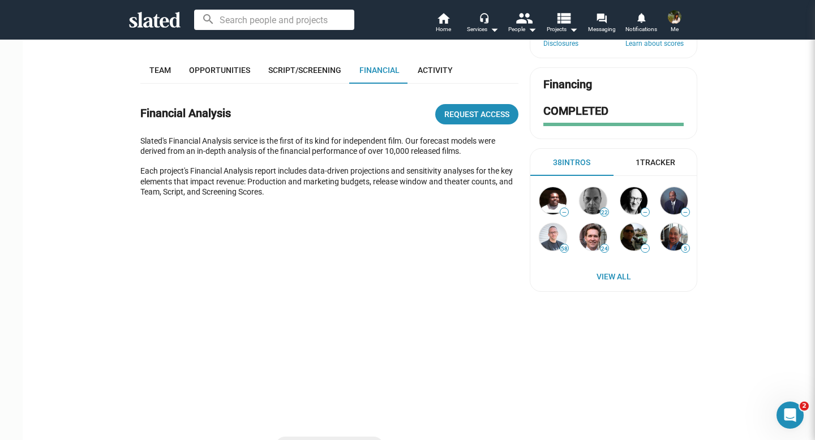
scroll to position [282, 0]
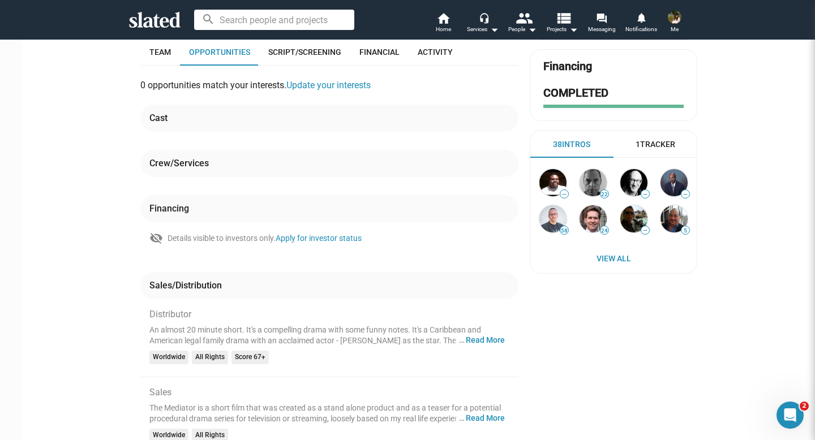
scroll to position [337, 0]
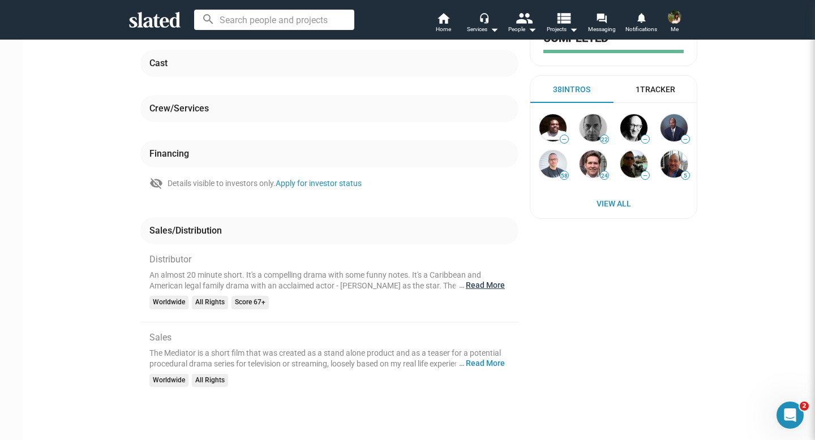
click at [466, 288] on button "… Read More" at bounding box center [485, 285] width 39 height 11
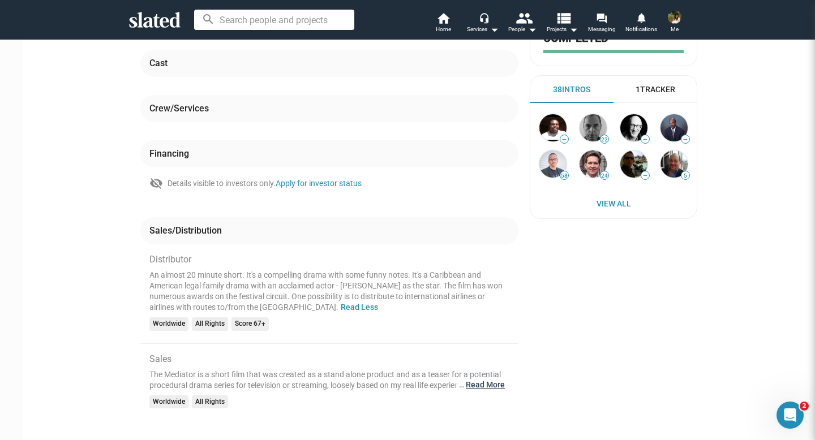
click at [477, 386] on button "… Read More" at bounding box center [485, 385] width 39 height 11
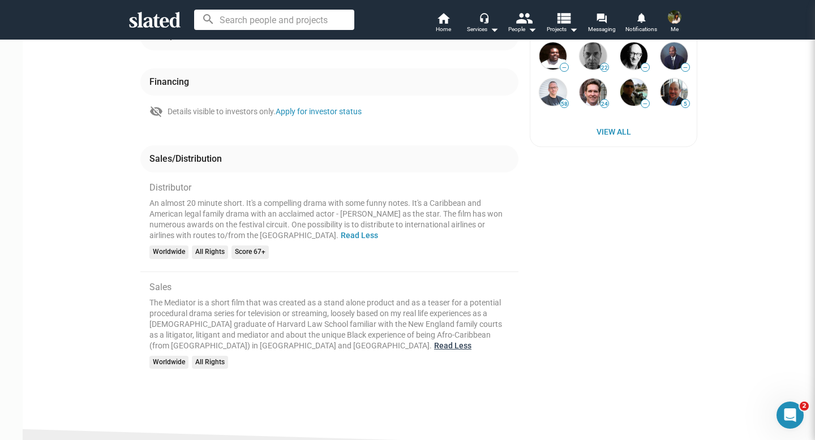
scroll to position [509, 0]
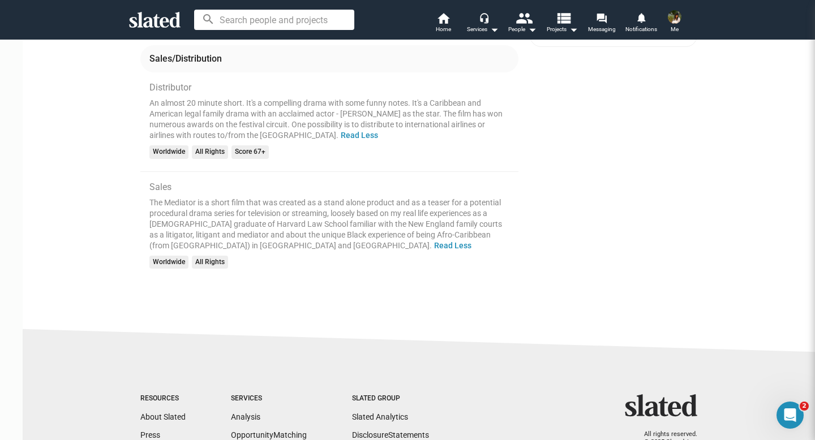
click at [241, 152] on mat-chip "Score 67+" at bounding box center [250, 153] width 37 height 14
click at [250, 153] on mat-chip "Score 67+" at bounding box center [250, 153] width 37 height 14
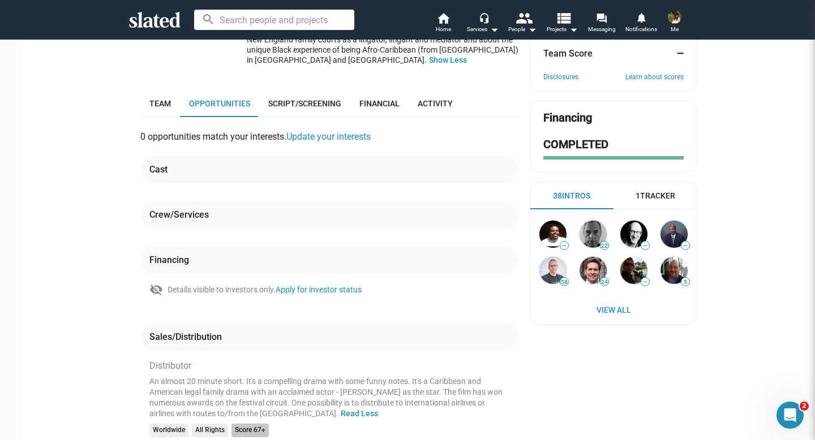
scroll to position [163, 0]
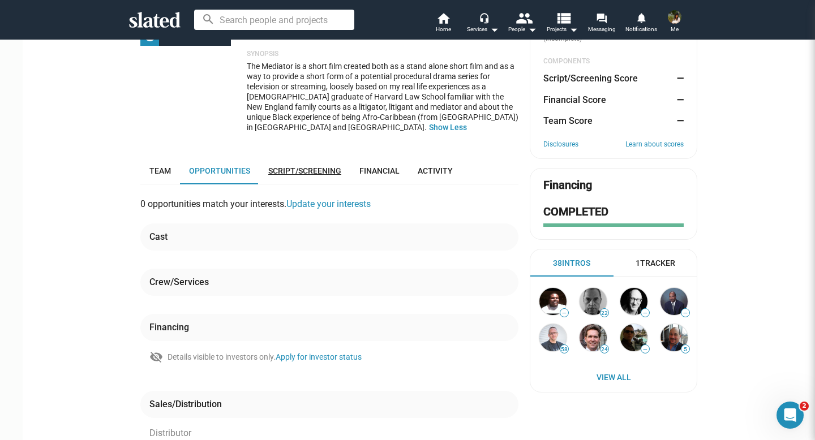
click at [301, 168] on span "Script/Screening" at bounding box center [304, 170] width 73 height 9
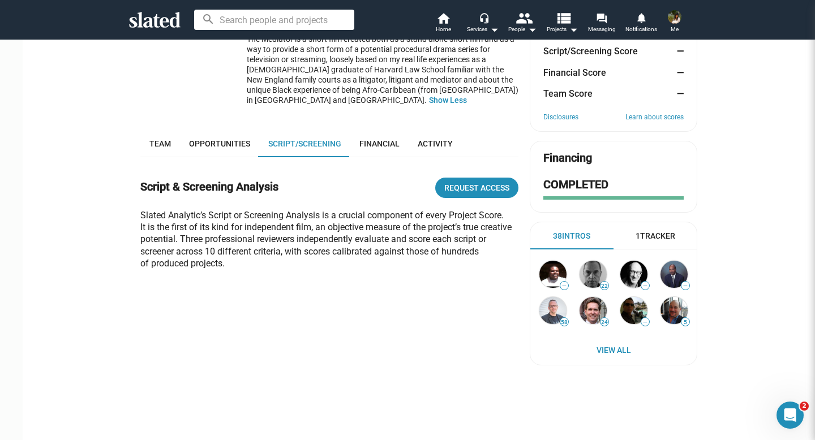
scroll to position [166, 0]
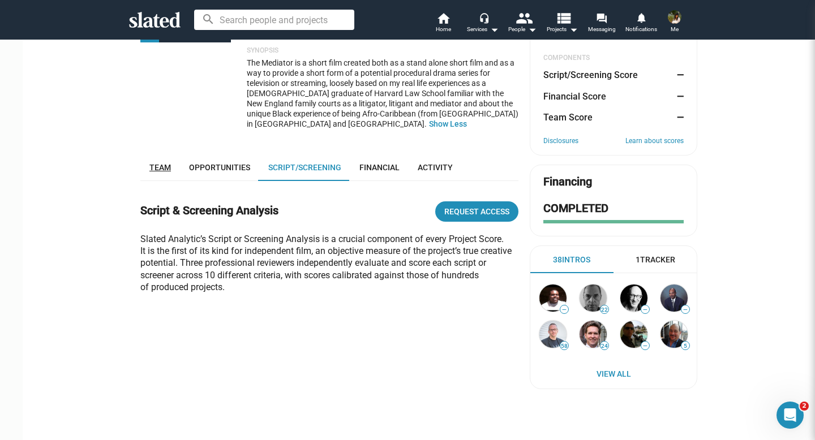
click at [155, 165] on span "Team" at bounding box center [160, 167] width 22 height 9
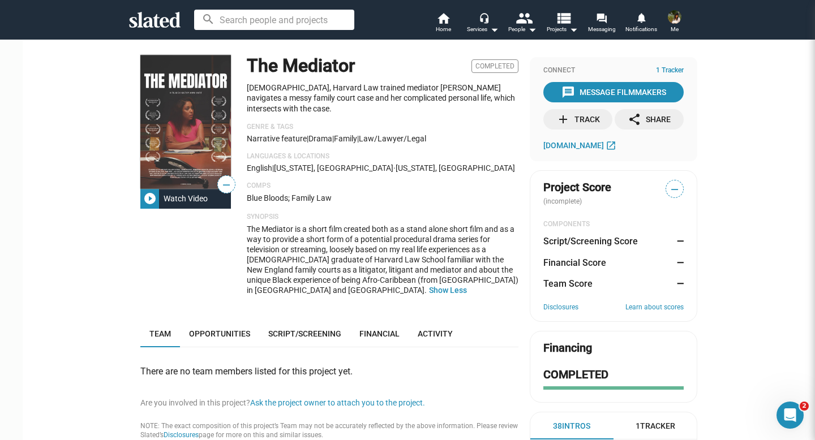
click at [171, 129] on img at bounding box center [185, 122] width 91 height 134
click at [443, 23] on span "Home" at bounding box center [443, 30] width 15 height 14
